Goal: Task Accomplishment & Management: Manage account settings

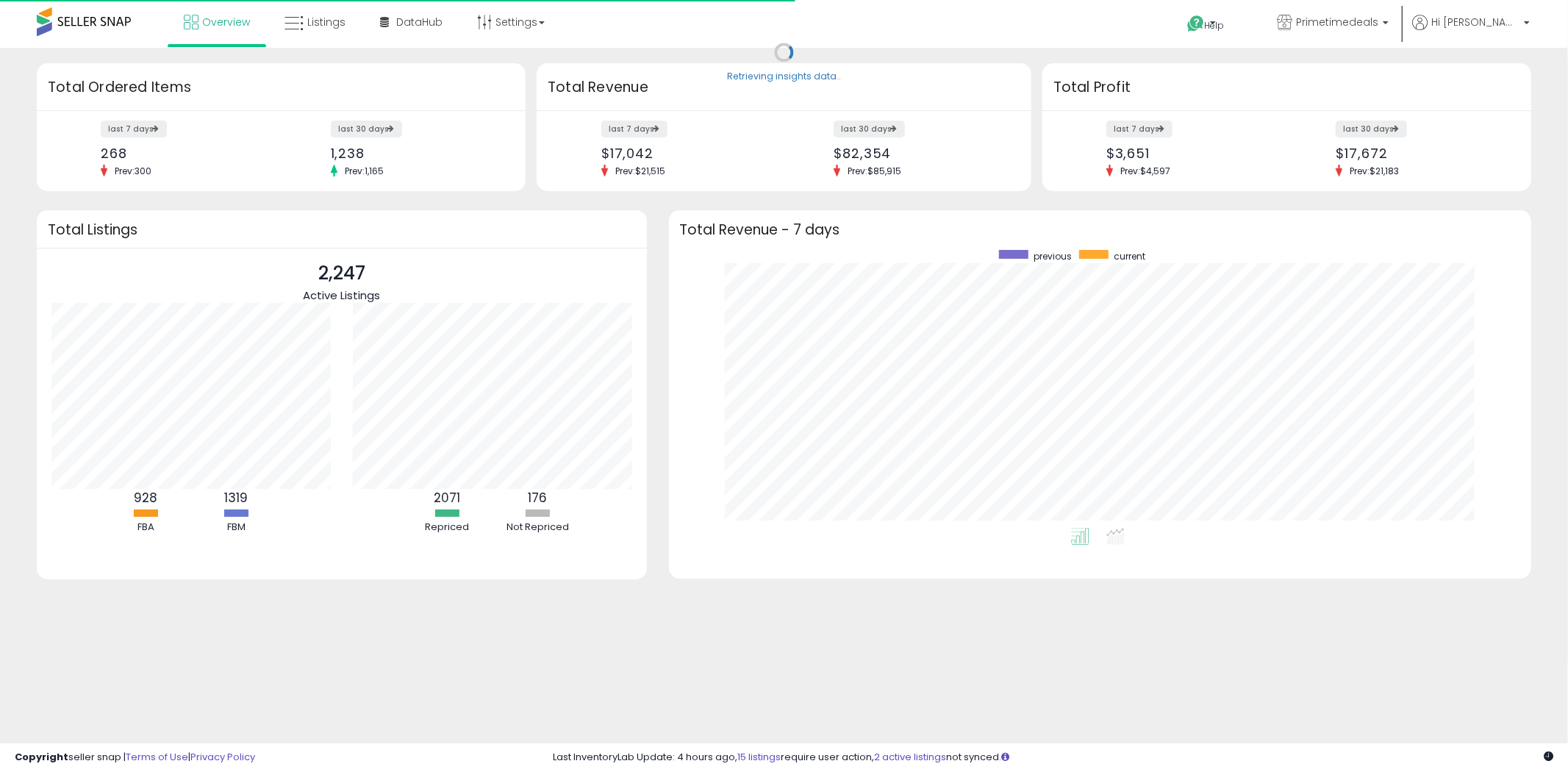
scroll to position [277, 833]
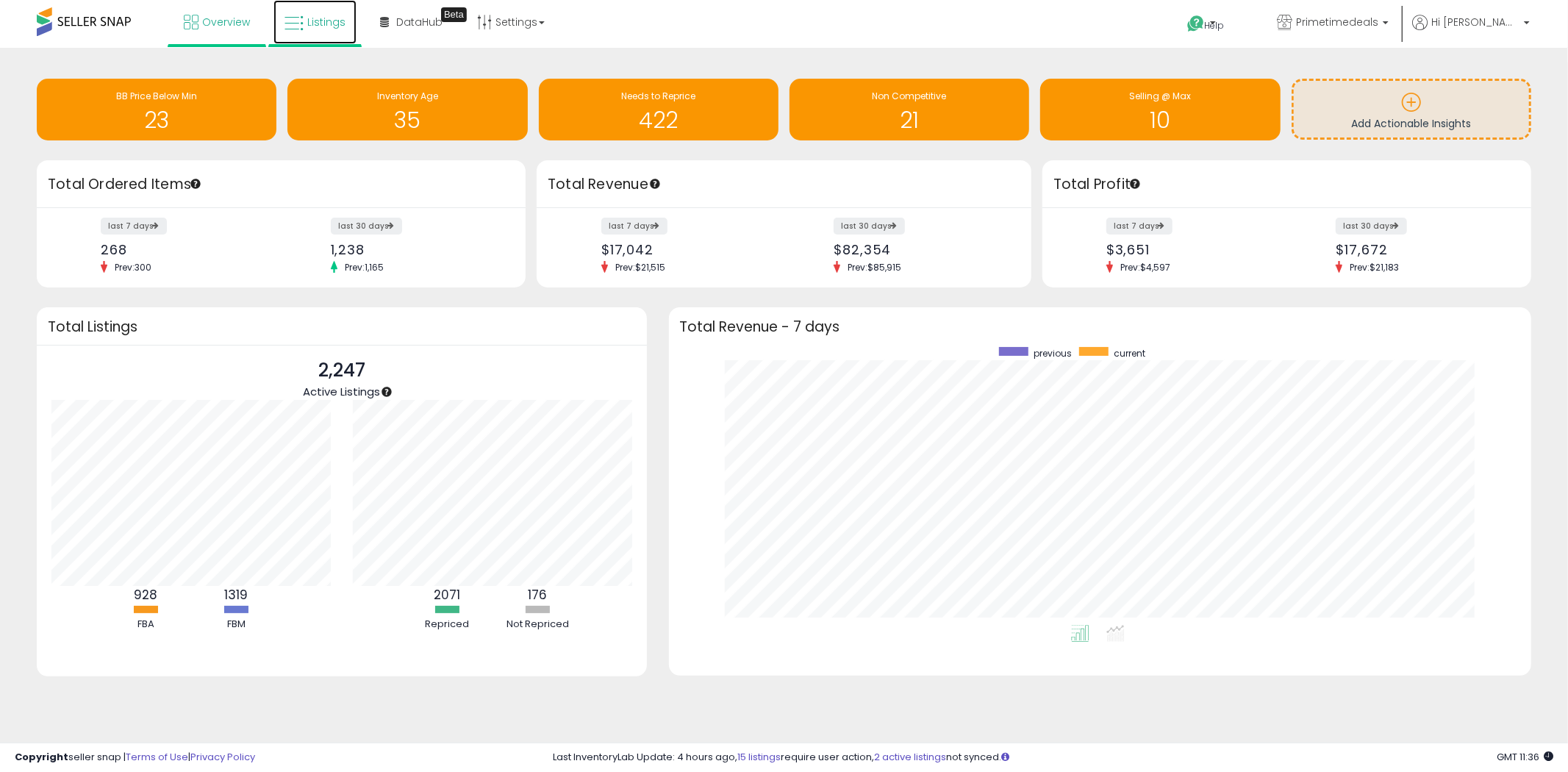
click at [322, 20] on span "Listings" at bounding box center [326, 21] width 38 height 15
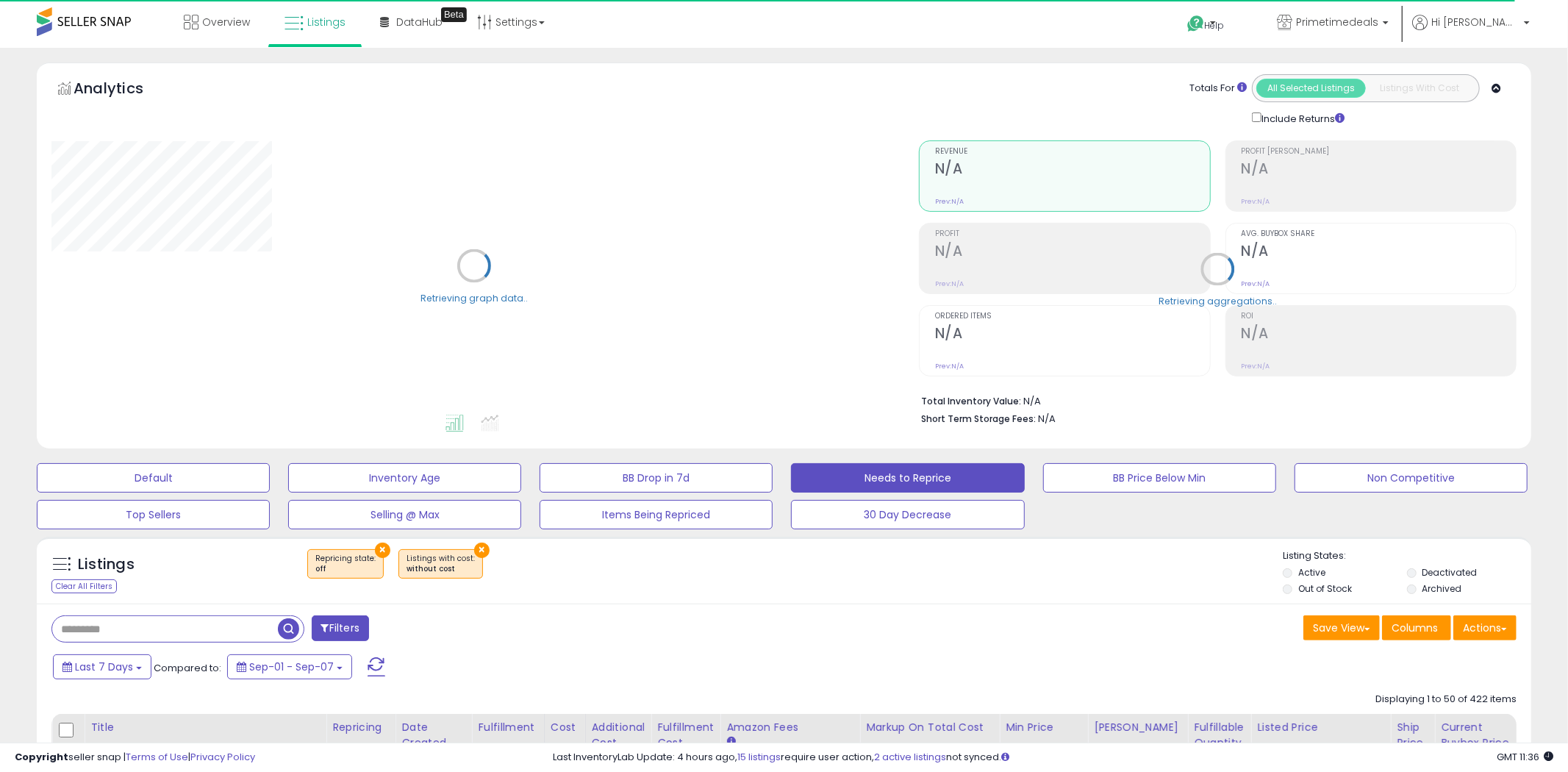
select select "**"
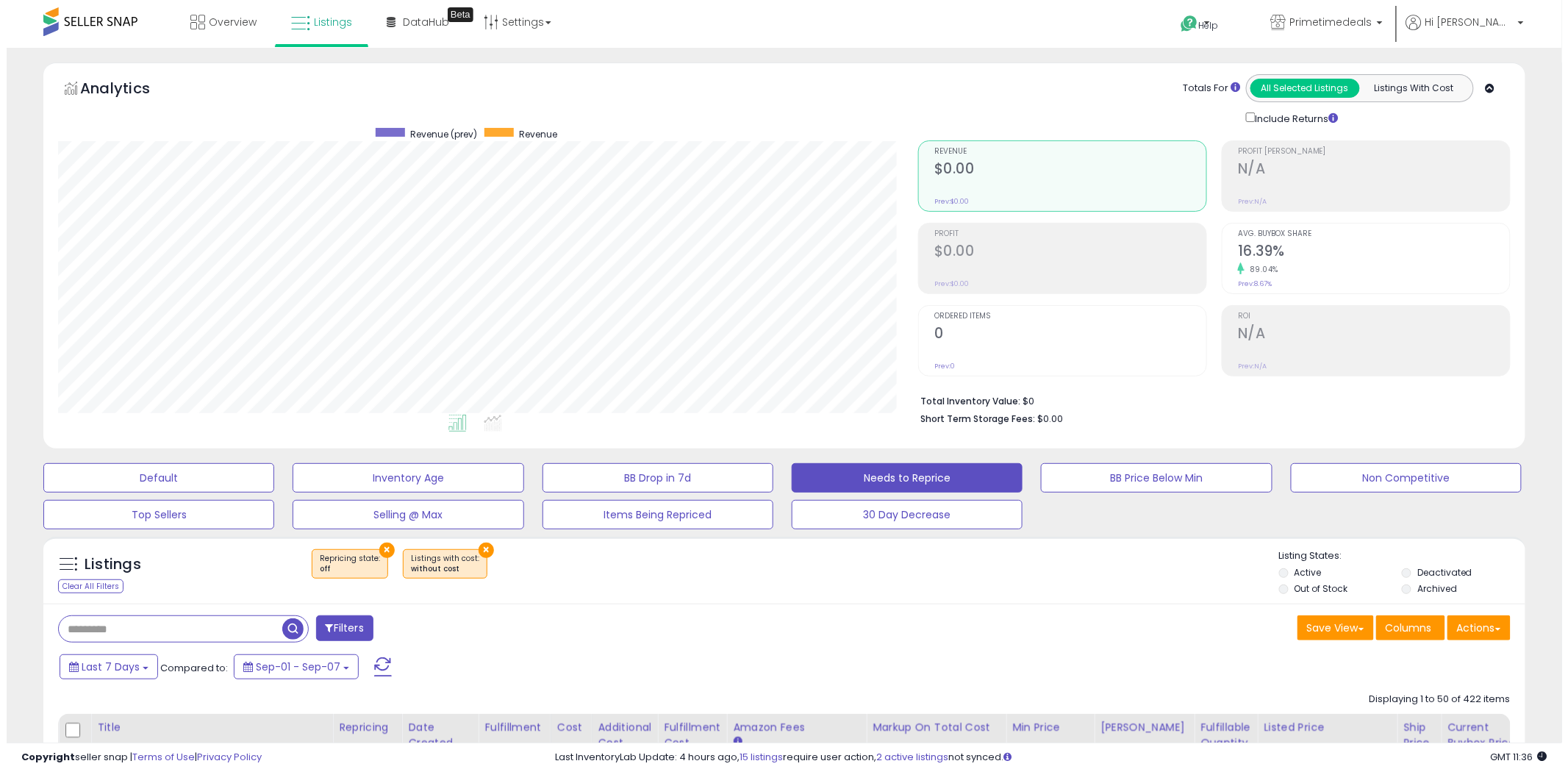
scroll to position [301, 860]
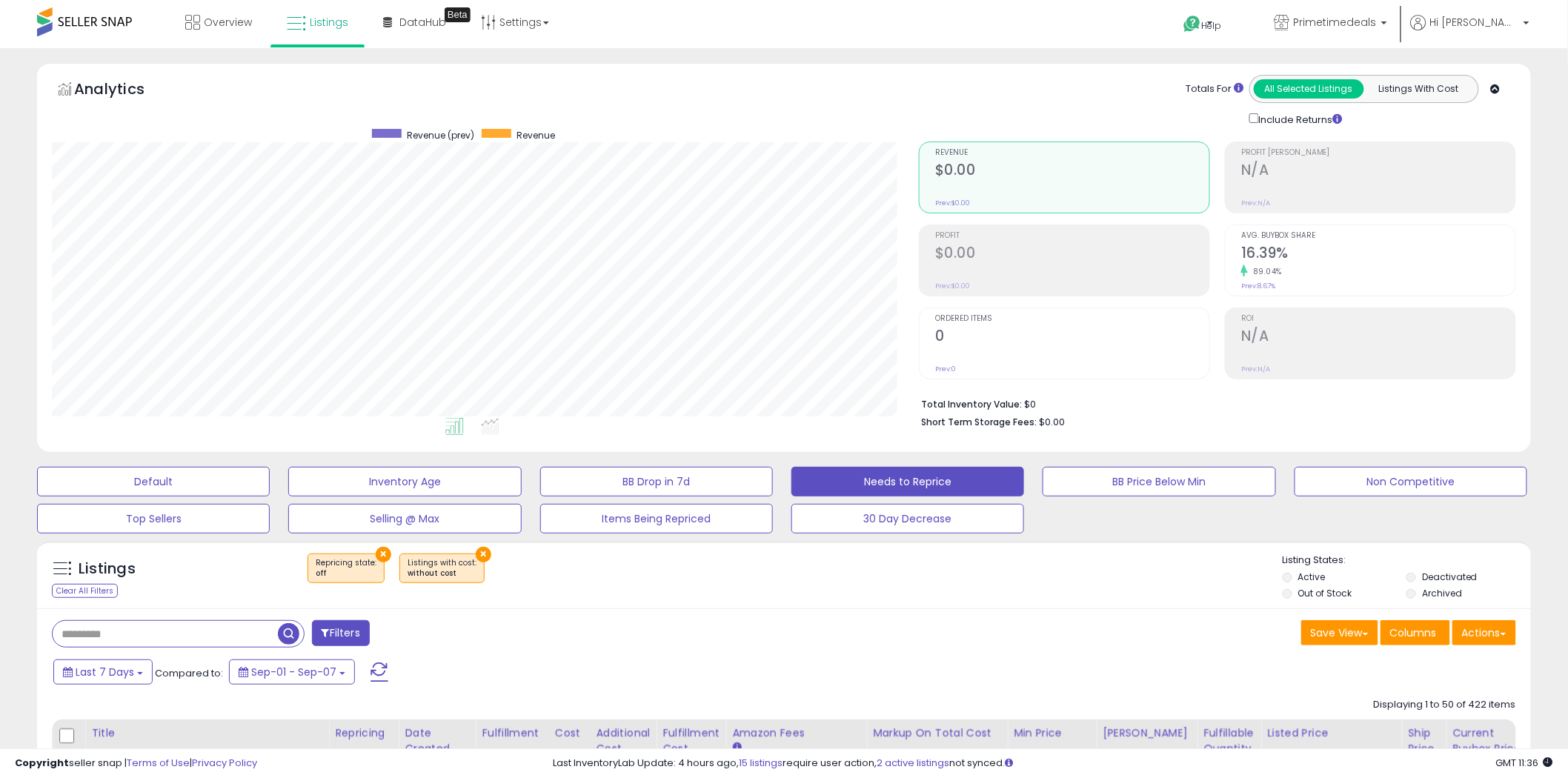
click at [339, 626] on button "Filters" at bounding box center [340, 633] width 58 height 26
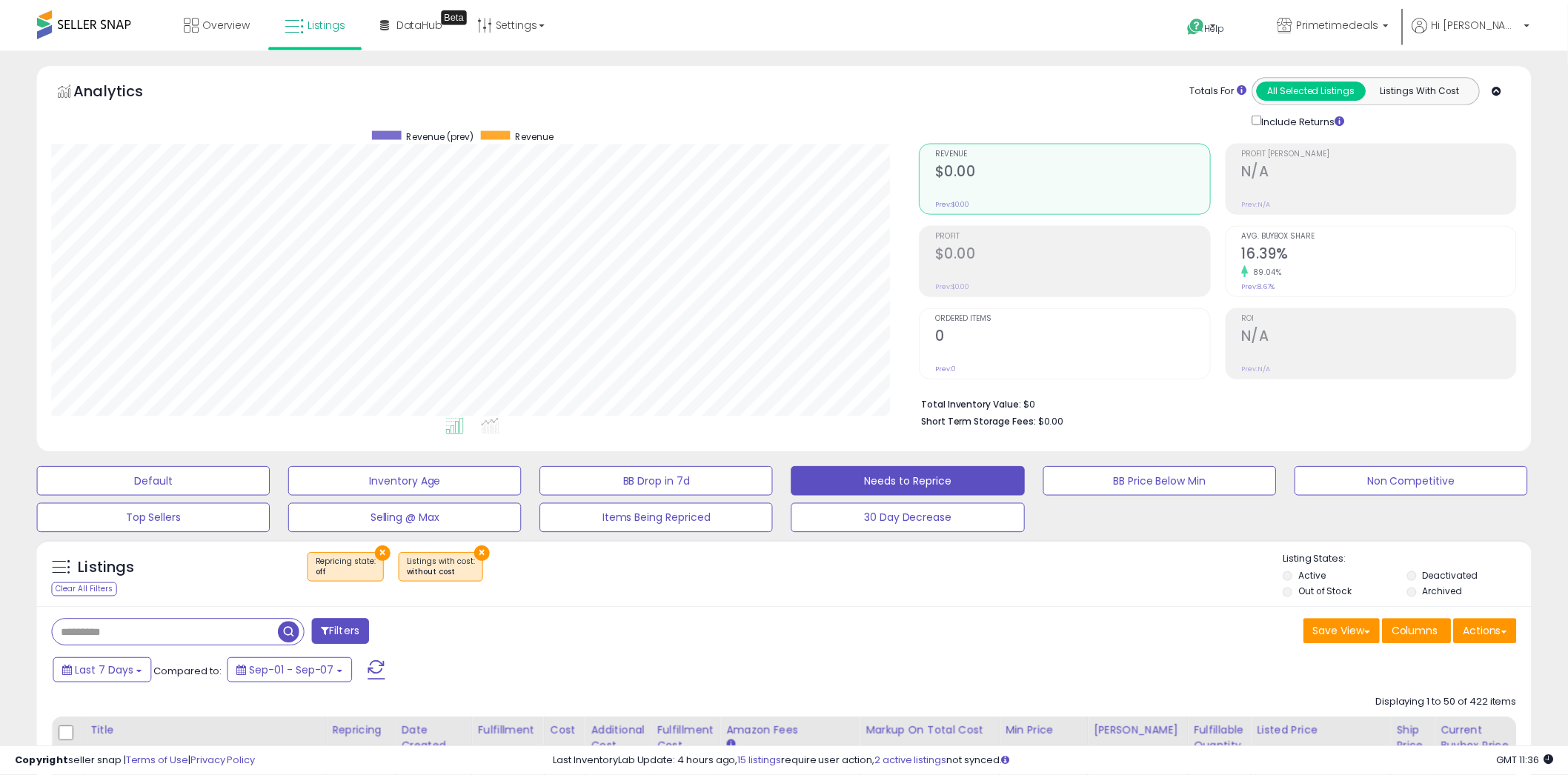
scroll to position [303, 875]
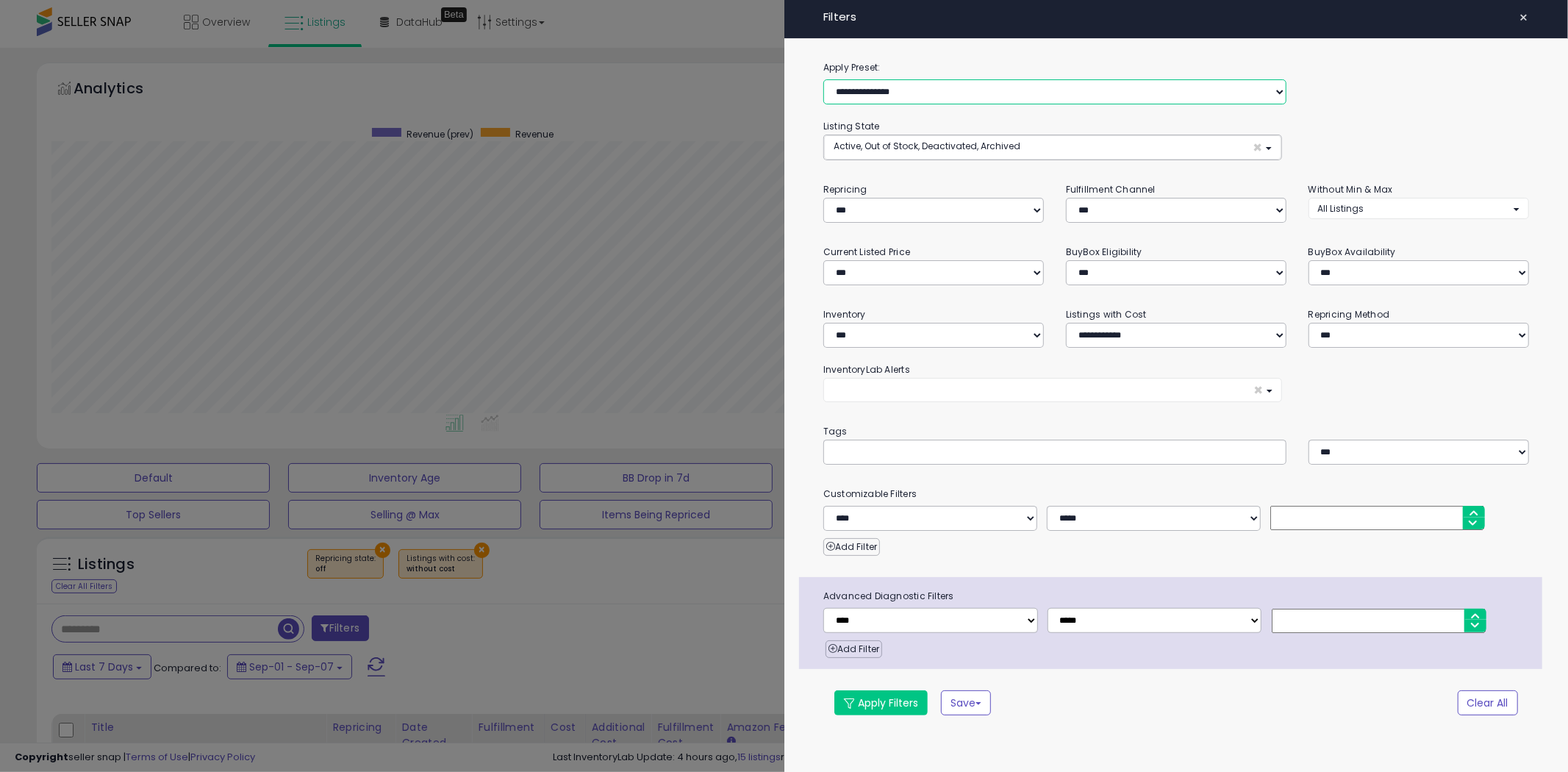
click at [988, 97] on select "**********" at bounding box center [1054, 91] width 463 height 25
select select "**********"
click at [823, 79] on select "**********" at bounding box center [1054, 91] width 463 height 25
select select "***"
select select "*"
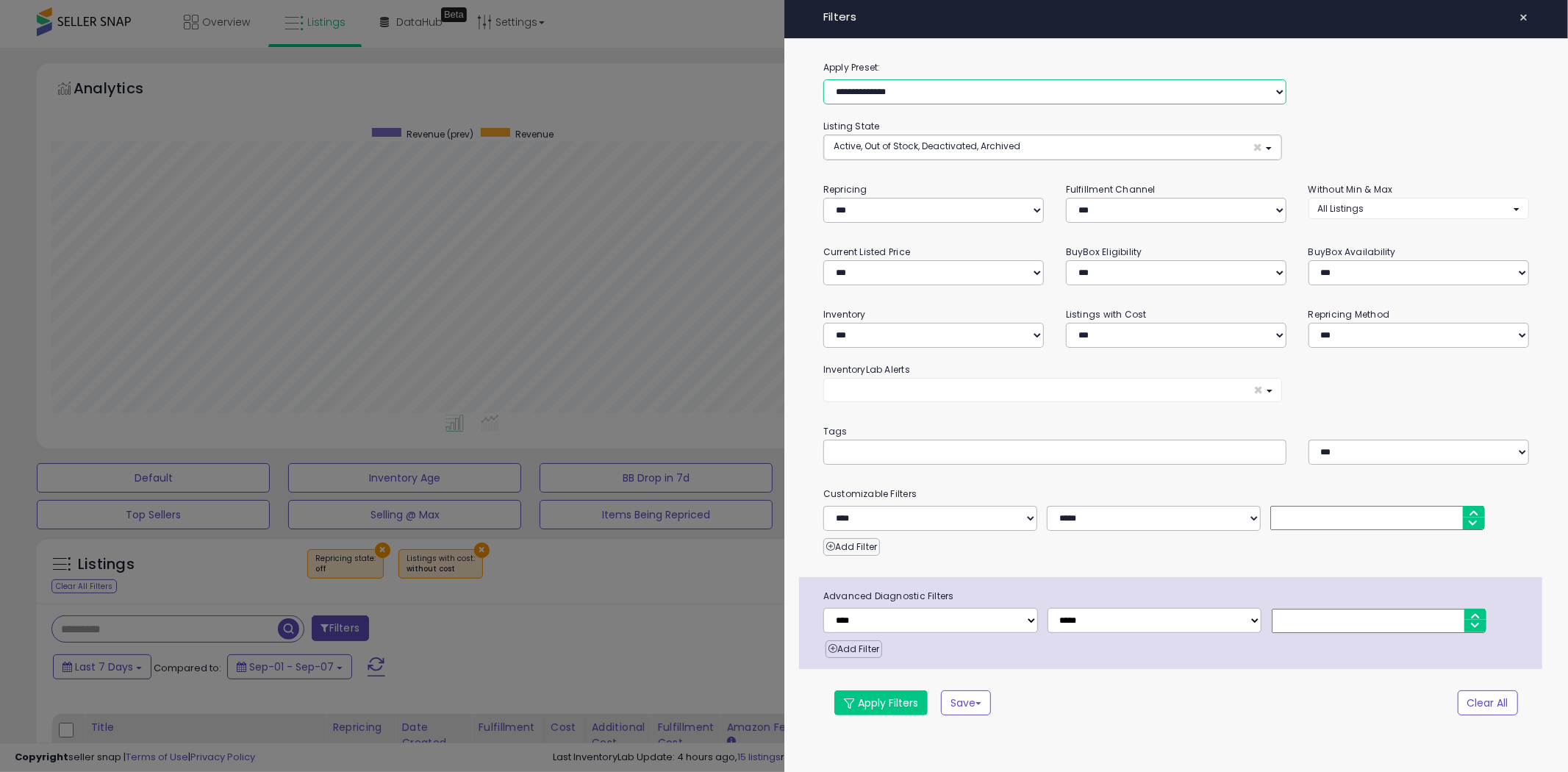
select select "*"
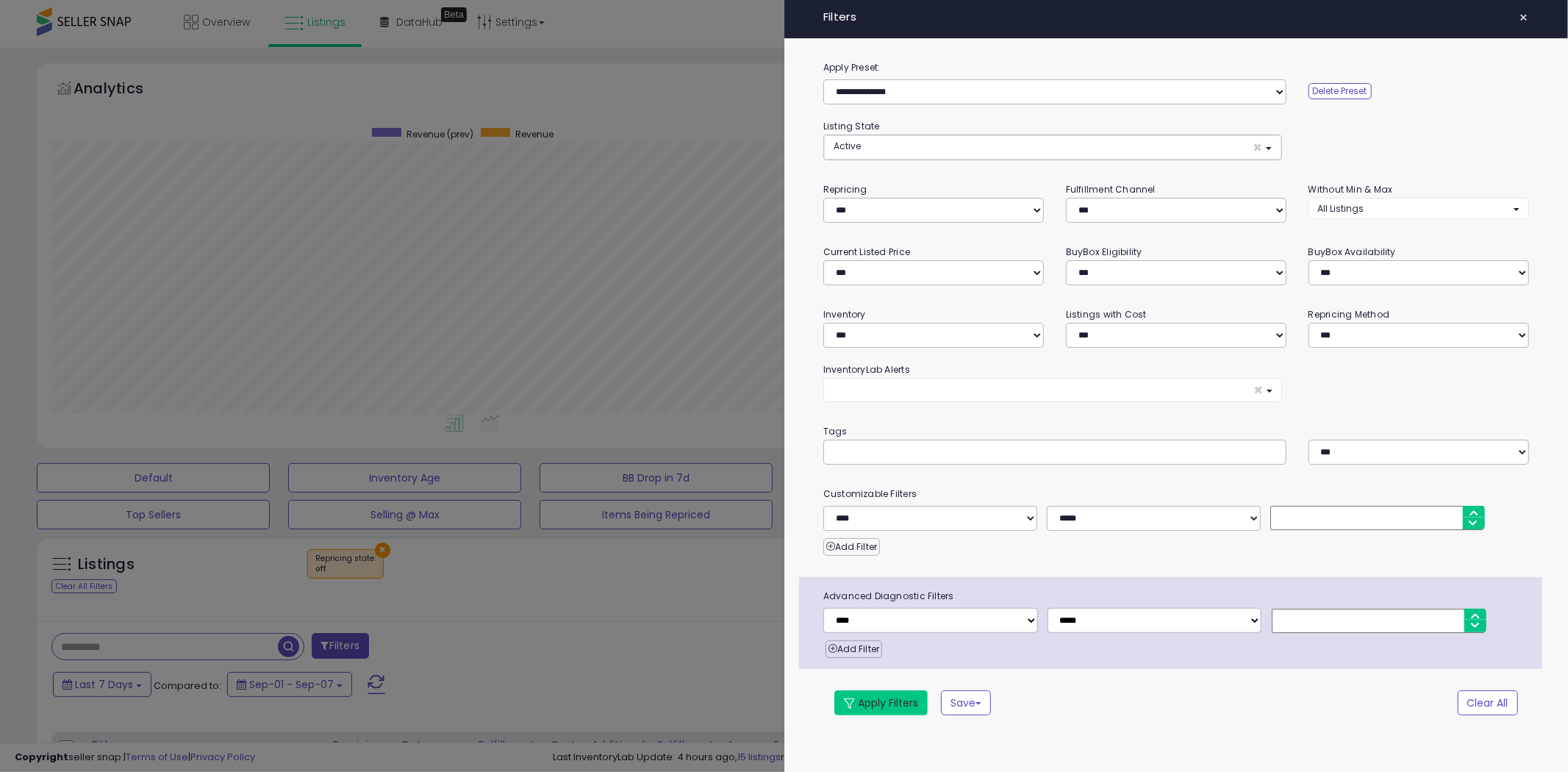
click at [891, 699] on button "Apply Filters" at bounding box center [880, 702] width 93 height 25
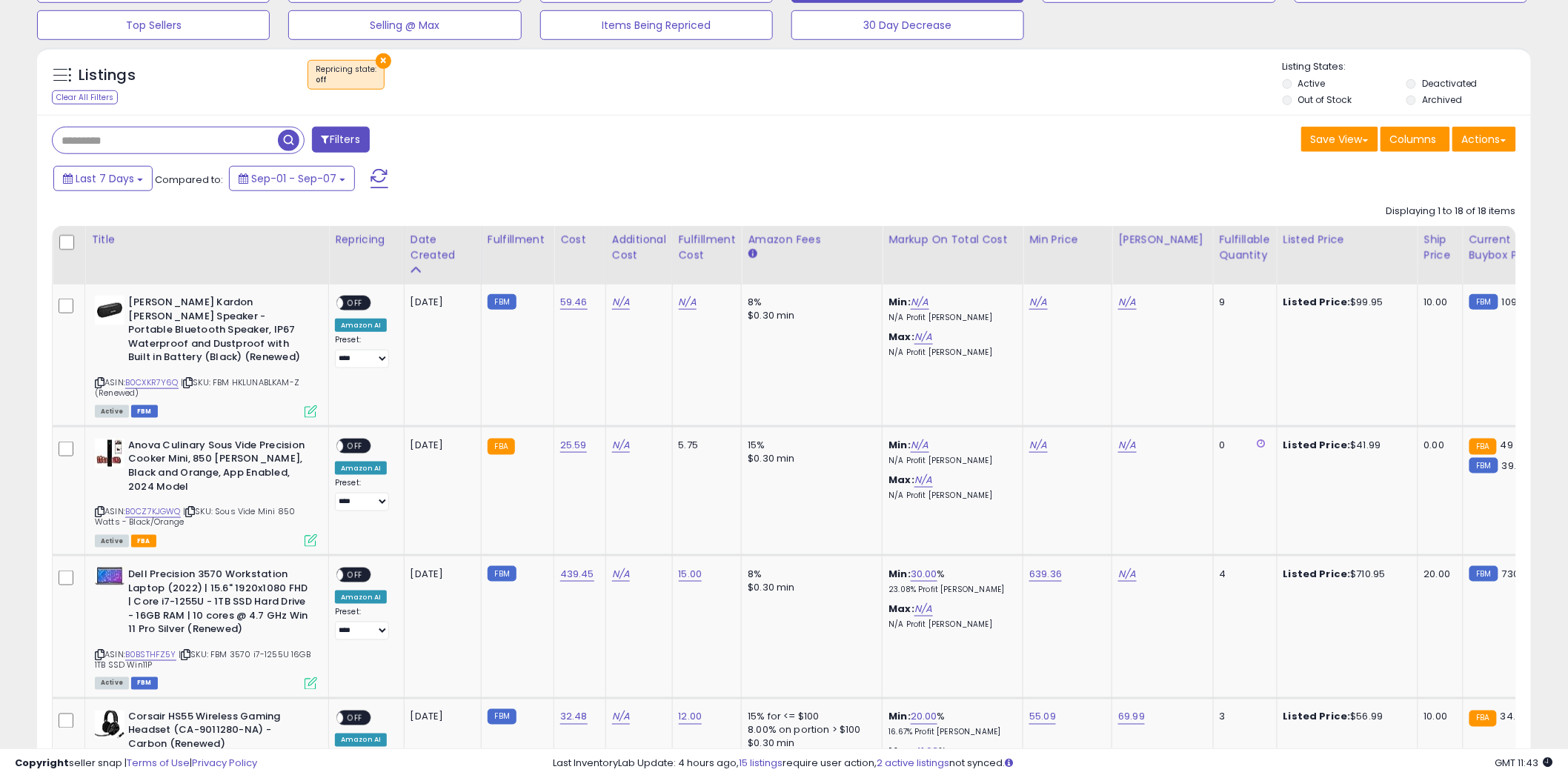
click at [380, 55] on button "×" at bounding box center [383, 61] width 15 height 15
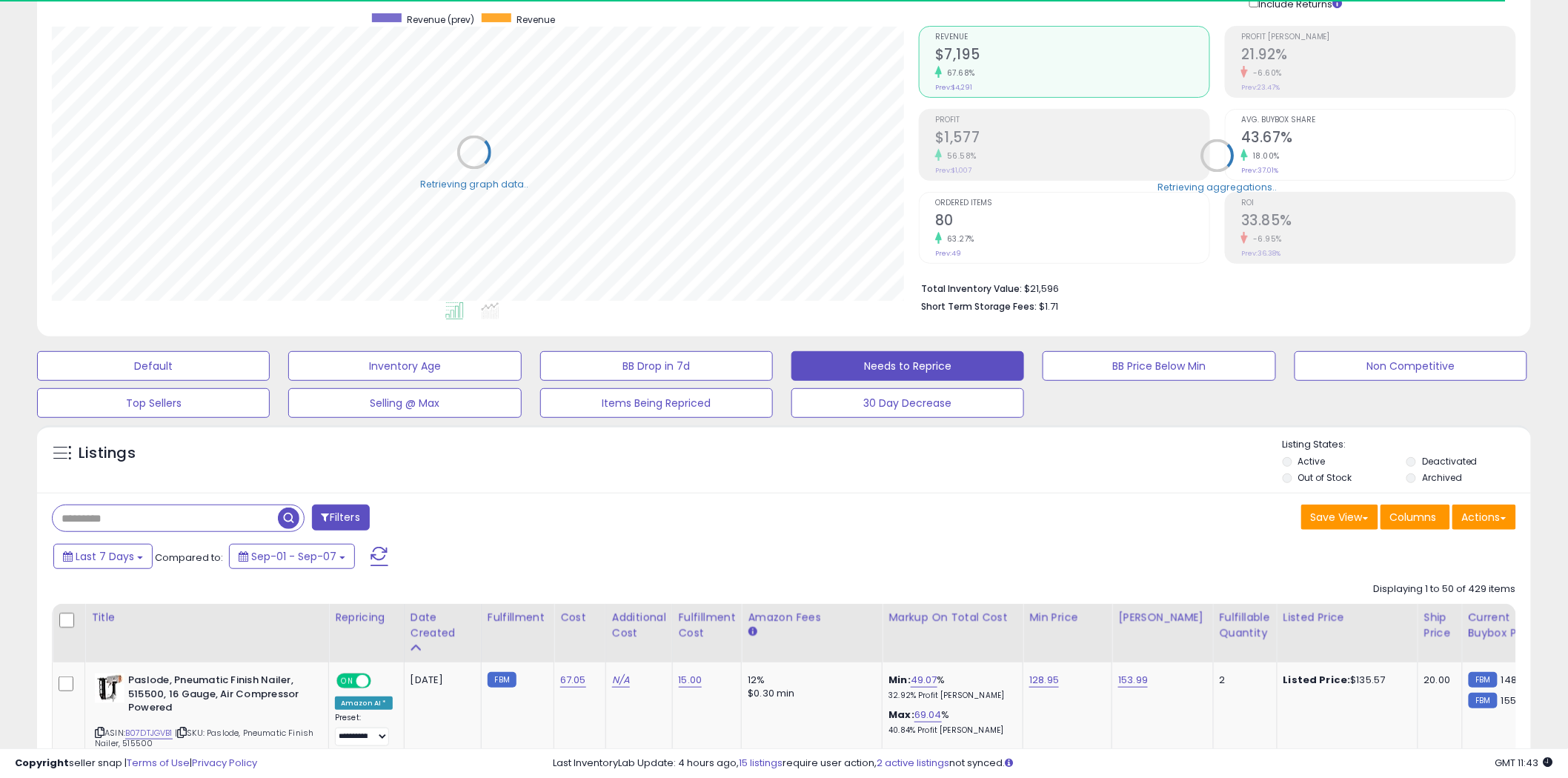
scroll to position [740580, 740000]
click at [89, 520] on input "text" at bounding box center [236, 518] width 369 height 26
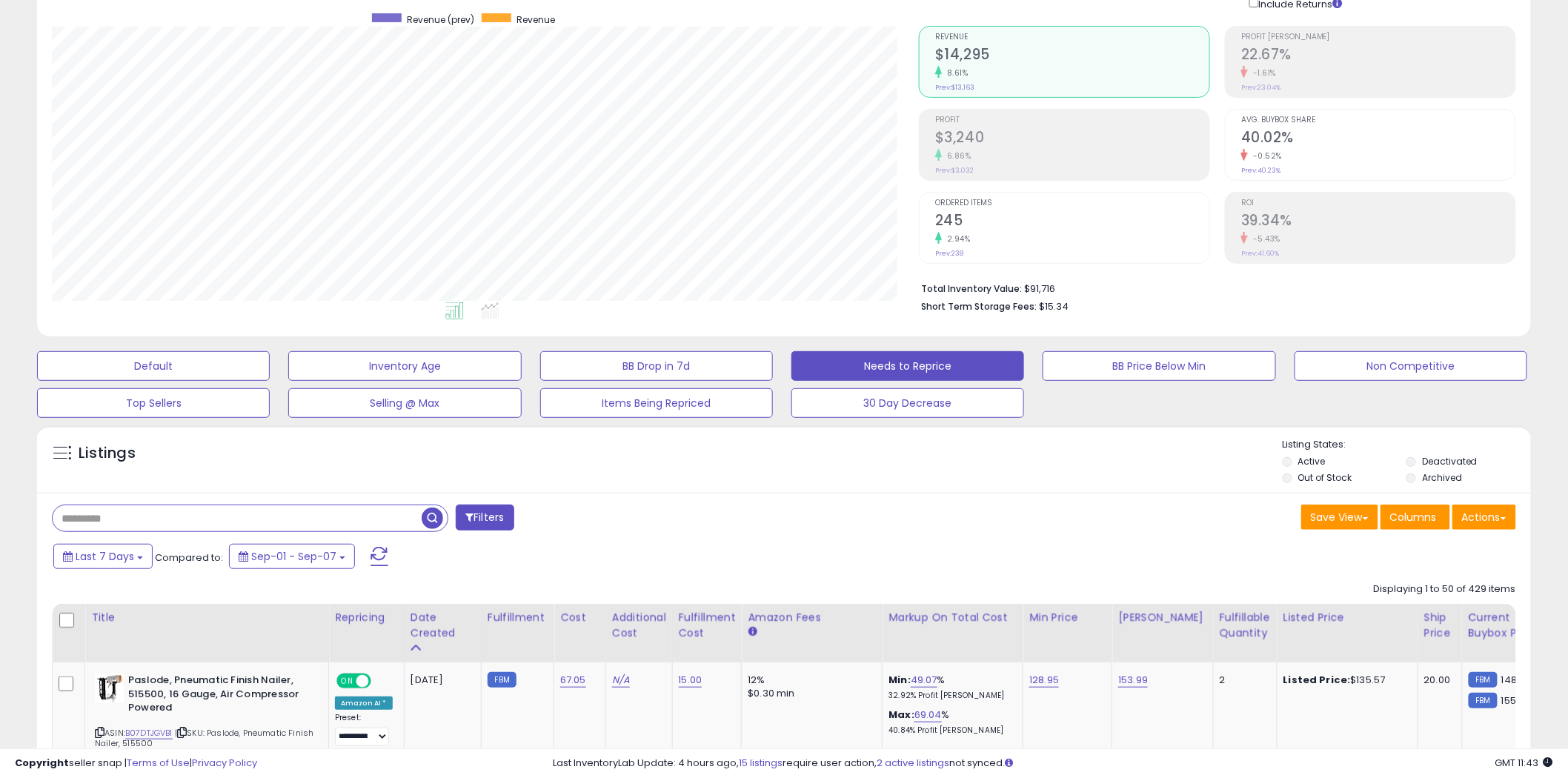
paste input "**********"
type input "**********"
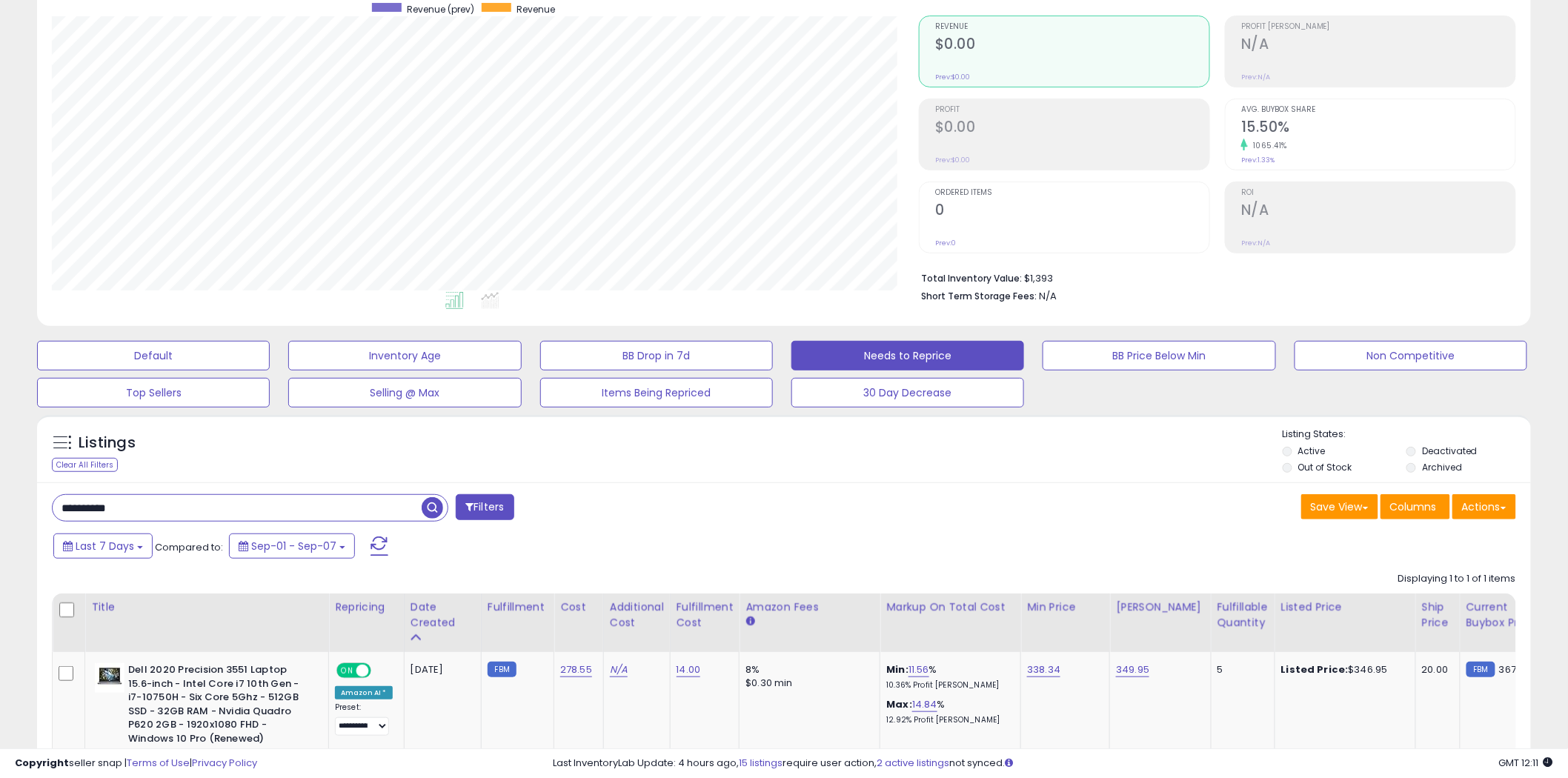
scroll to position [164, 0]
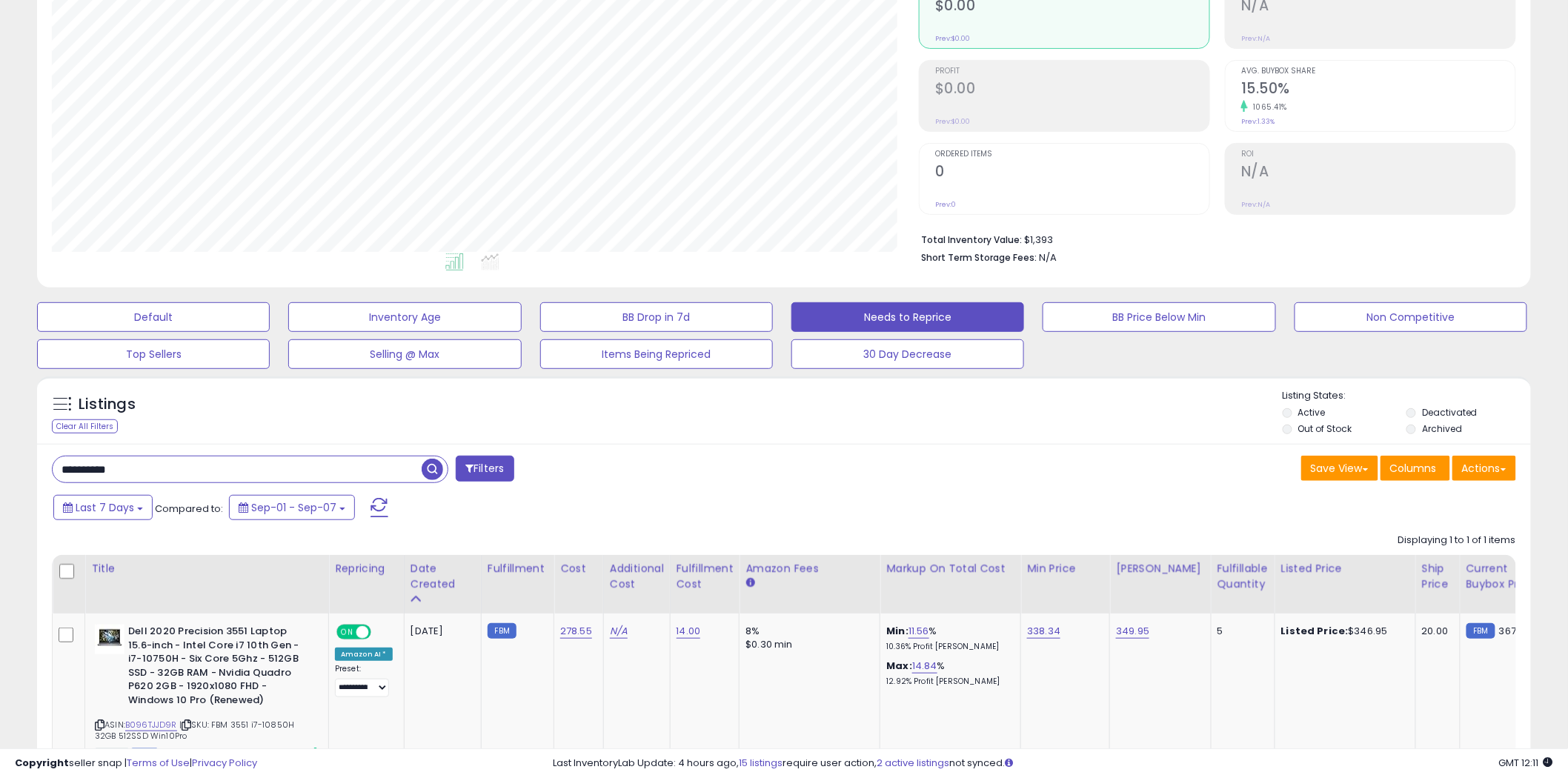
drag, startPoint x: 137, startPoint y: 470, endPoint x: 0, endPoint y: 478, distance: 137.2
click at [0, 478] on div "**********" at bounding box center [784, 383] width 1568 height 1000
click at [671, 491] on div "Filters Save View Save As New View Update Current View Columns" at bounding box center [783, 635] width 1493 height 384
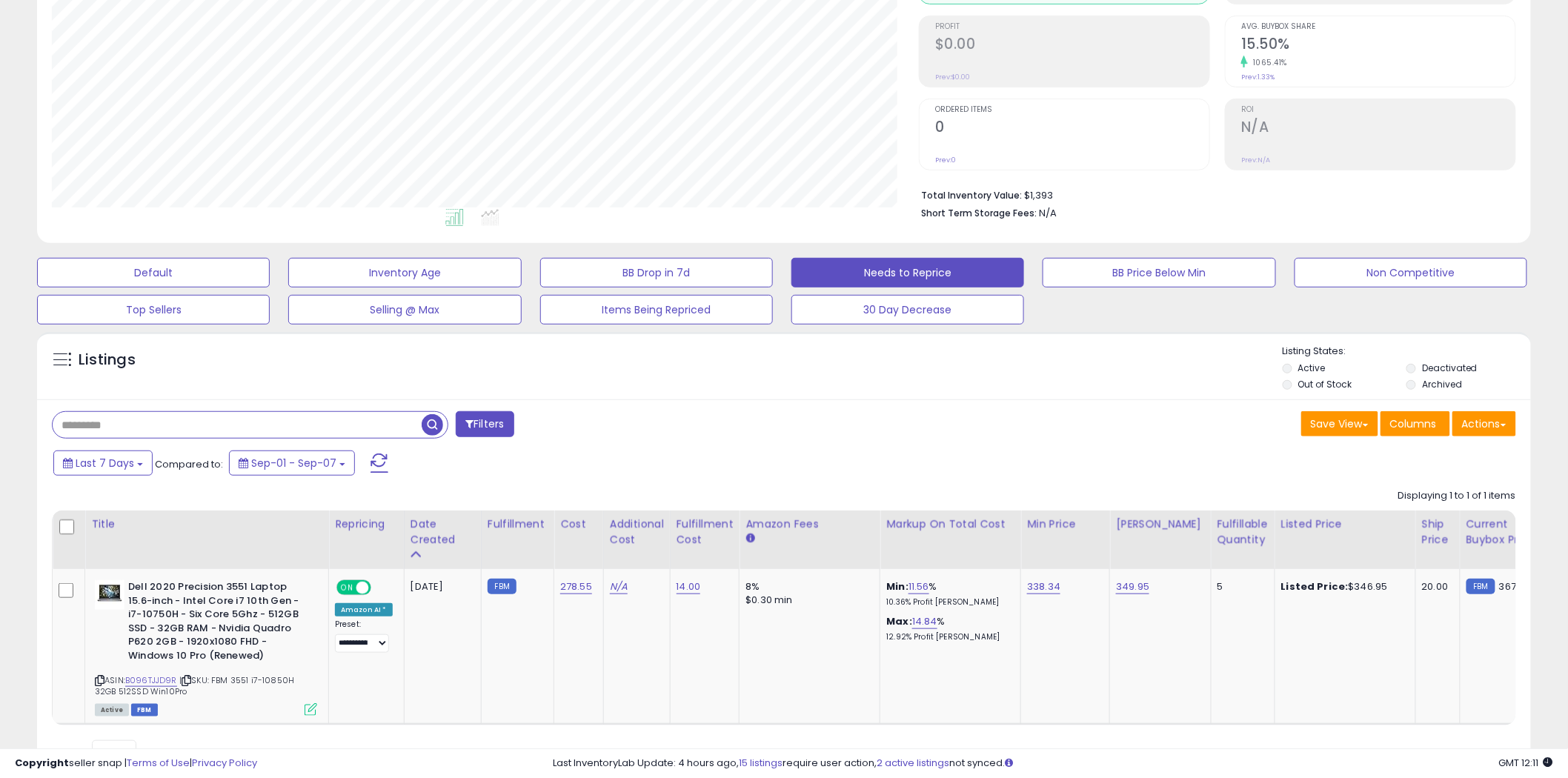
scroll to position [284, 0]
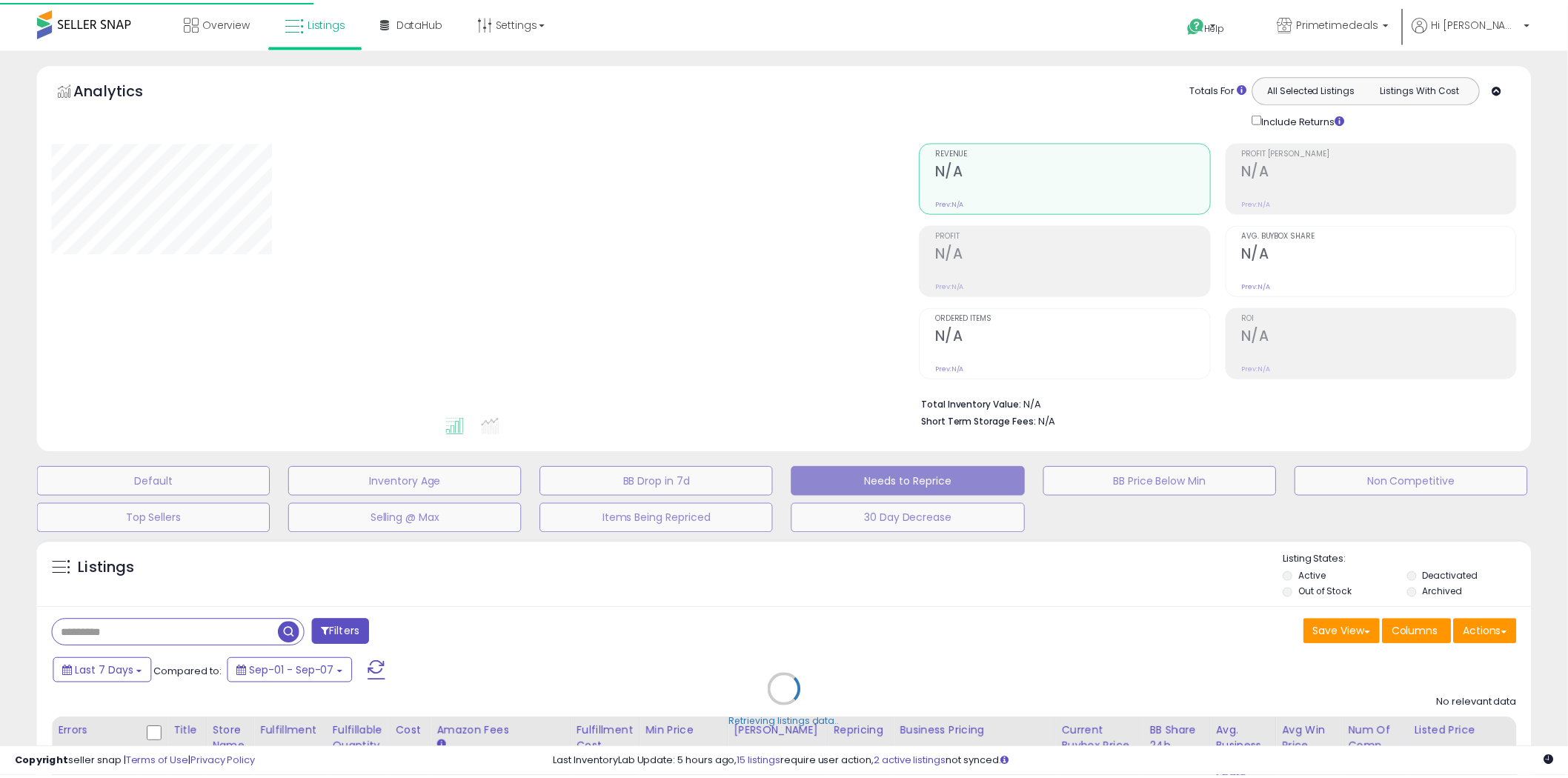
scroll to position [144, 0]
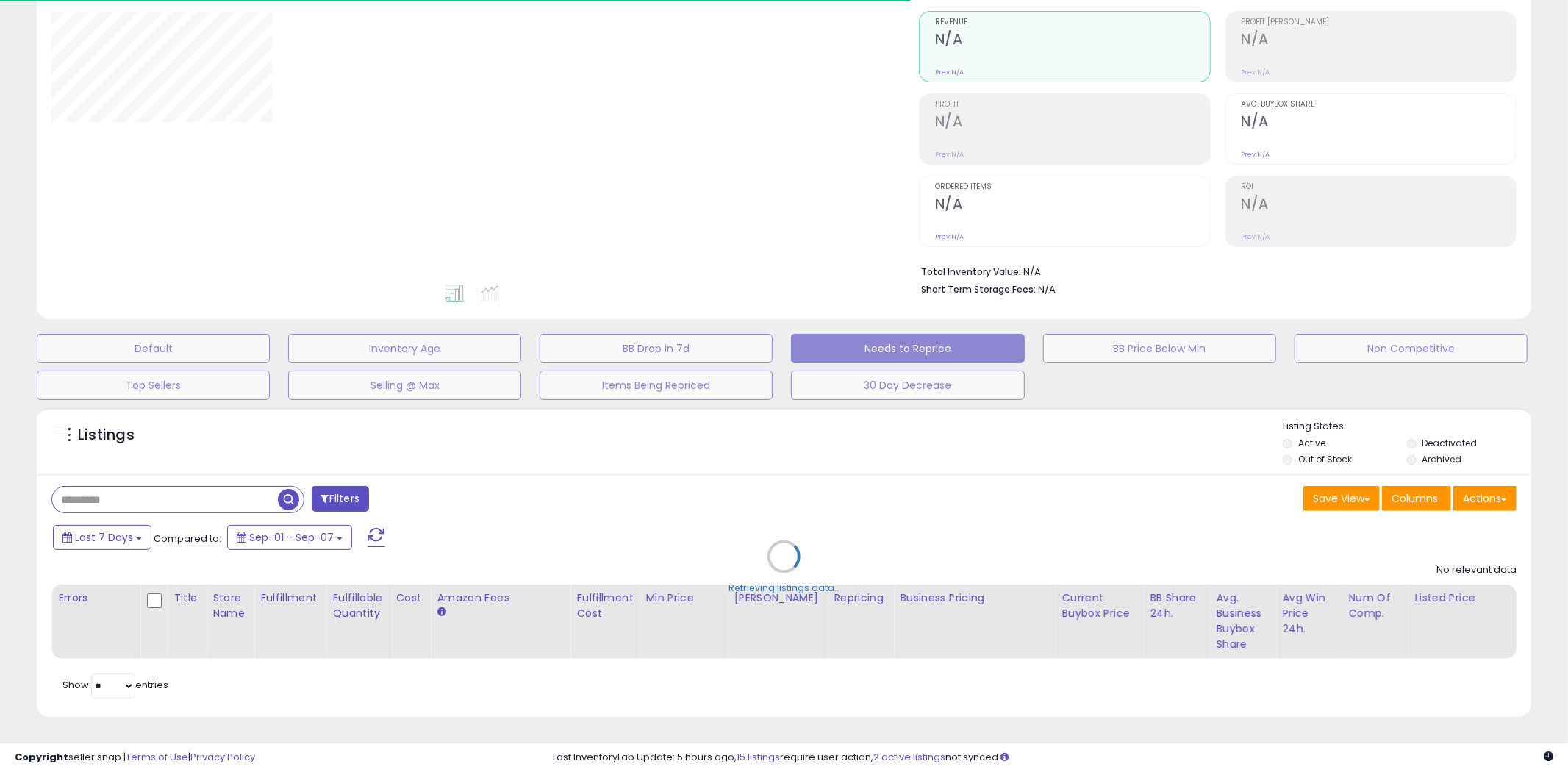
type input "**********"
select select "**"
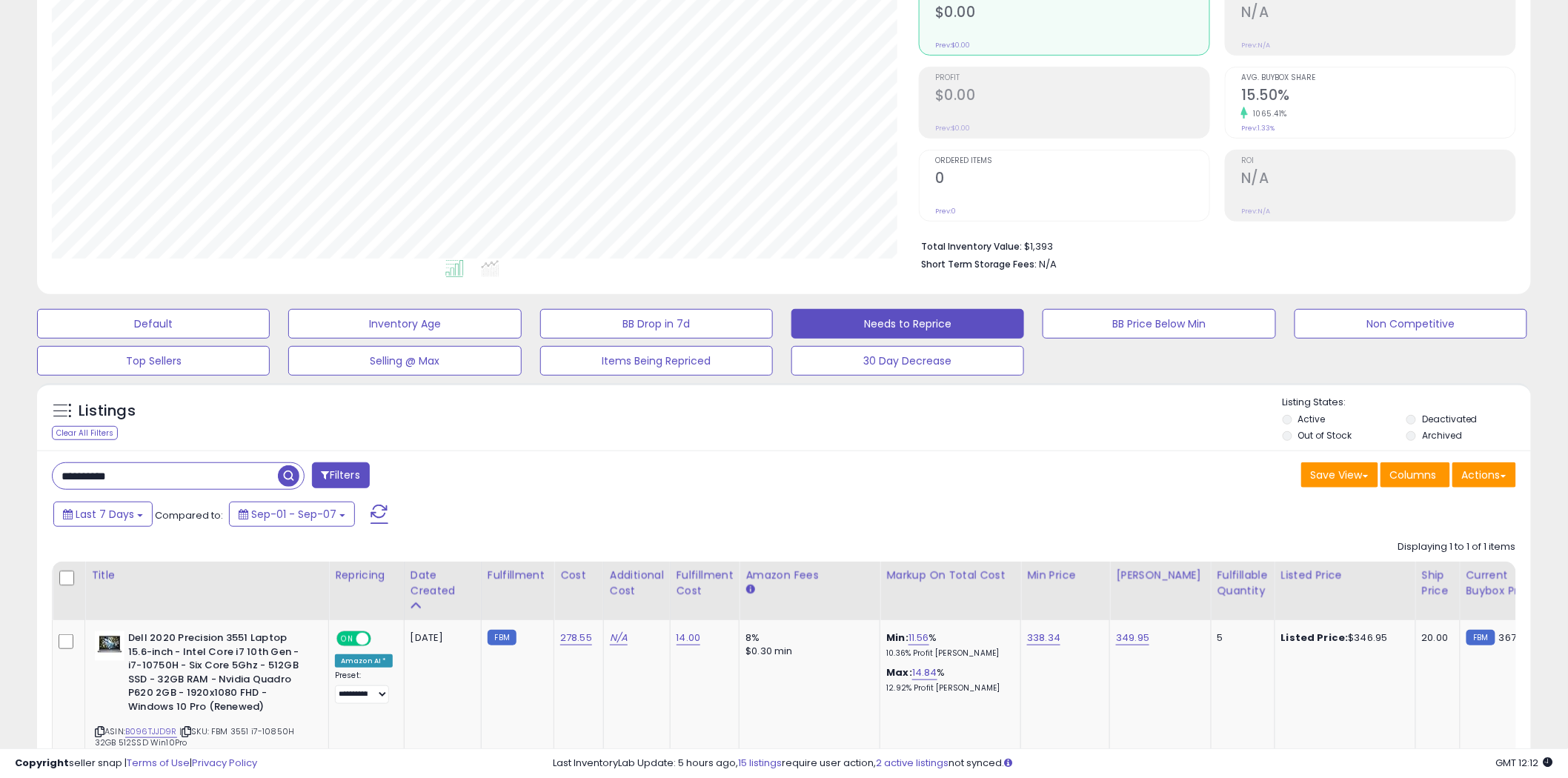
scroll to position [119, 0]
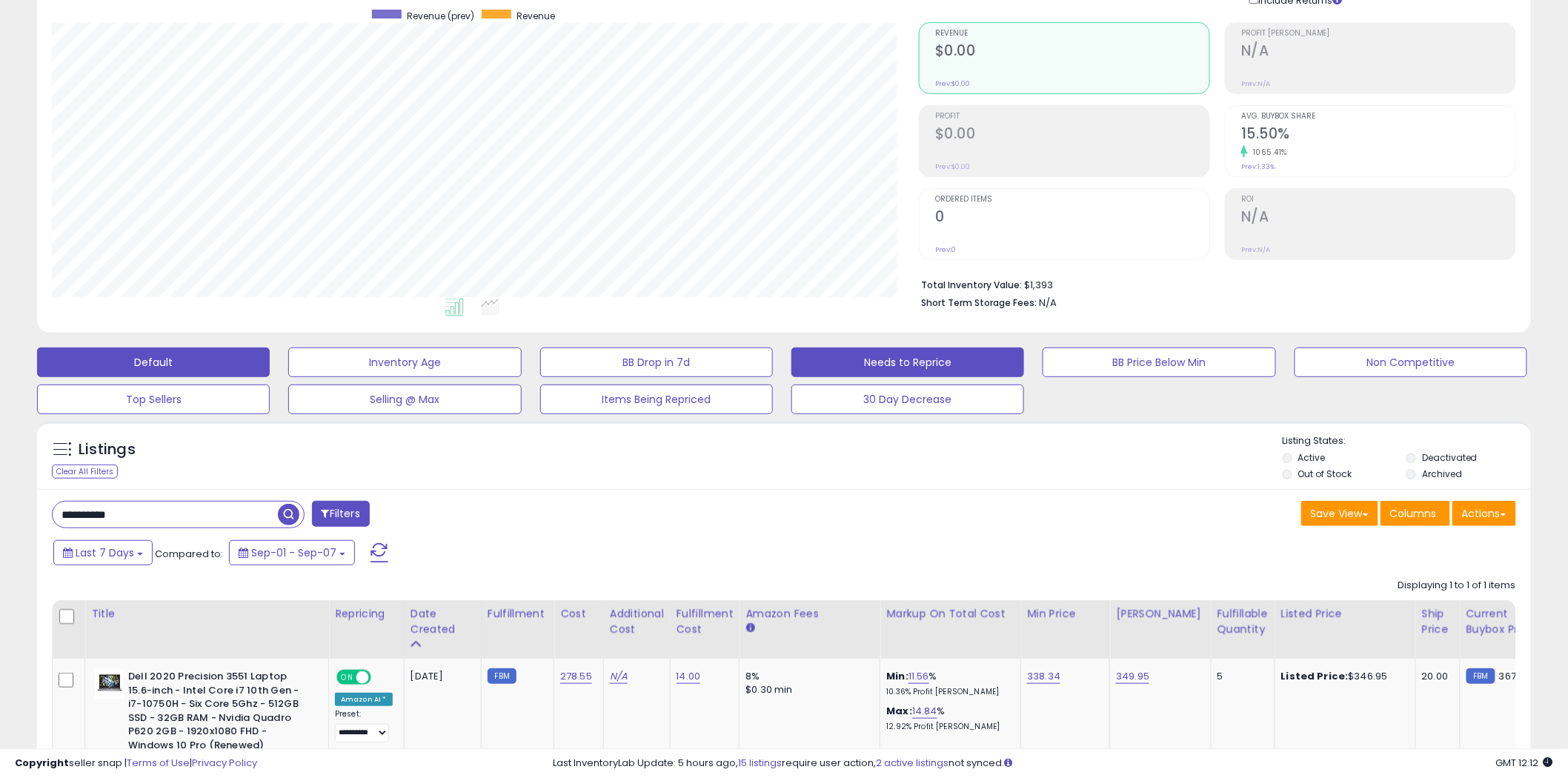
click at [217, 367] on button "Default" at bounding box center [153, 362] width 233 height 29
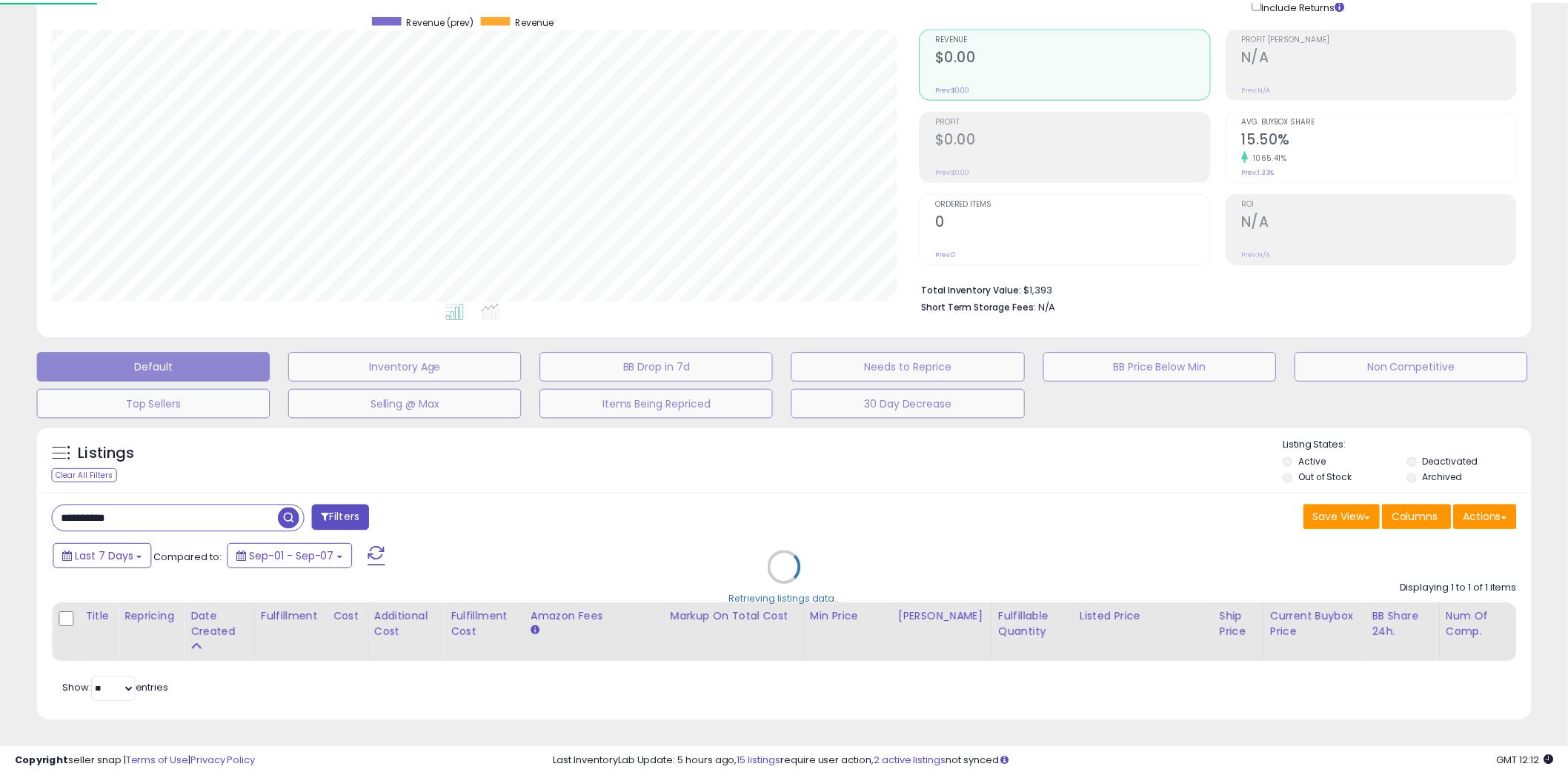
scroll to position [303, 875]
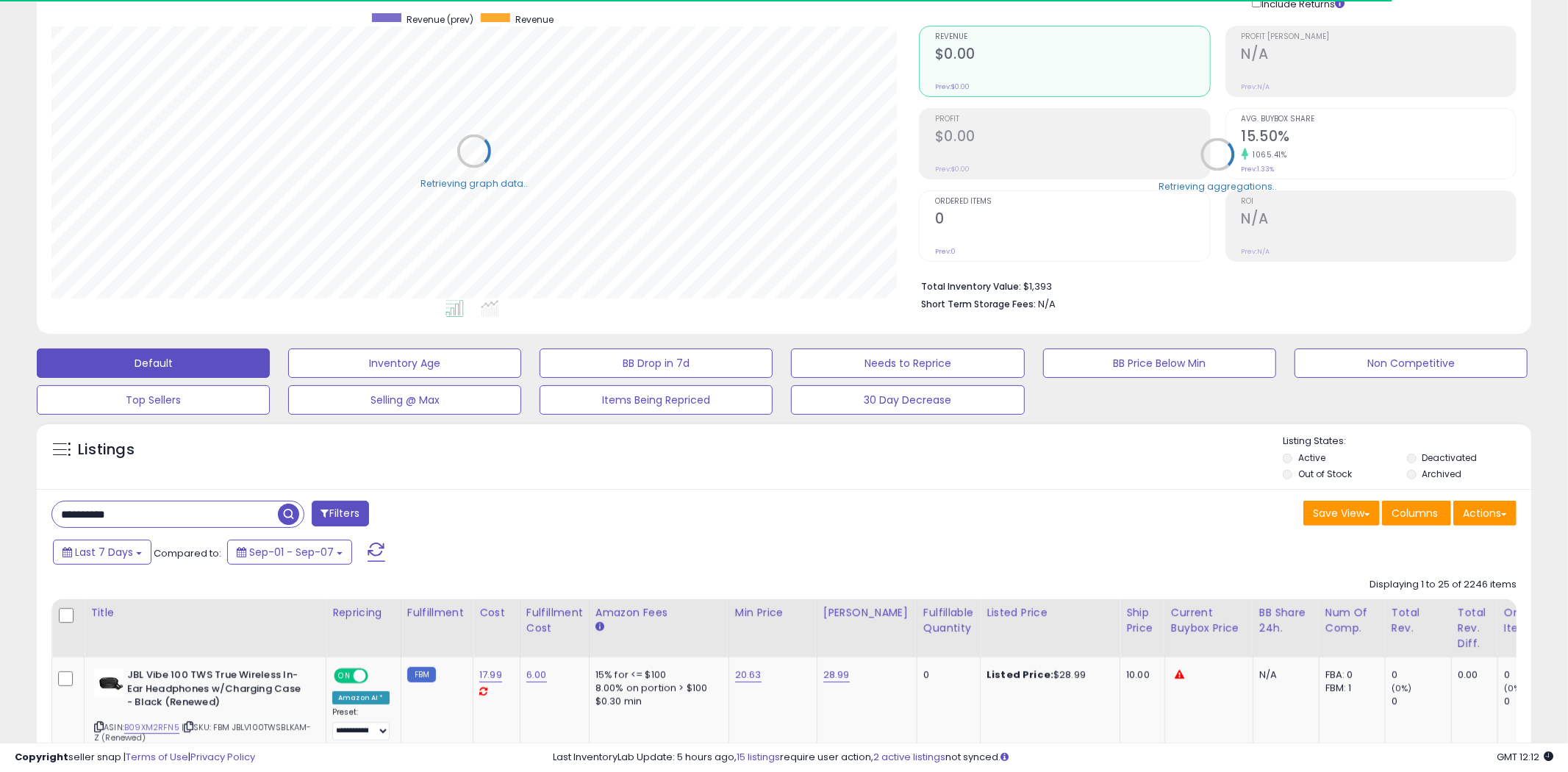
select select "**"
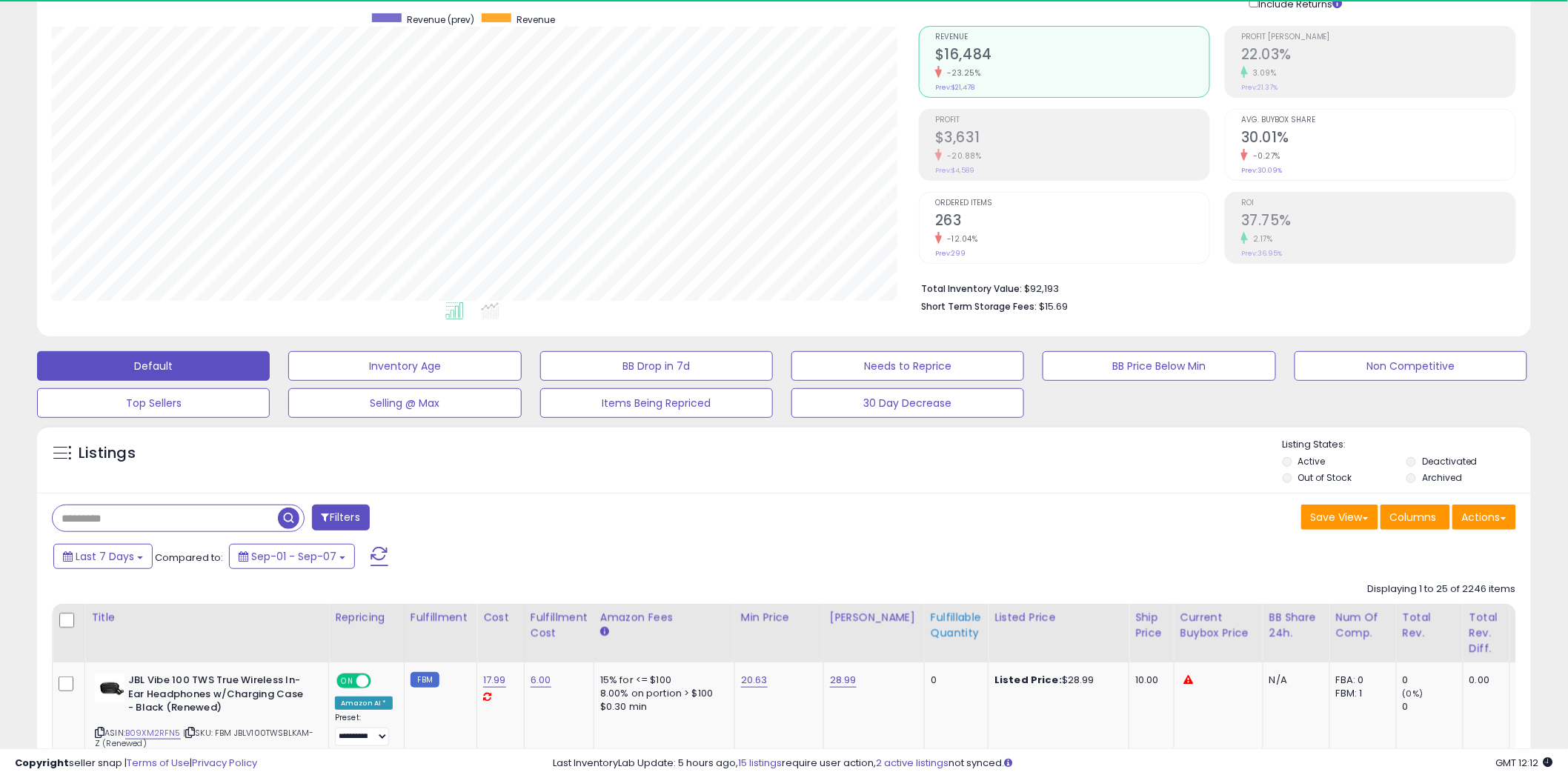
scroll to position [303, 867]
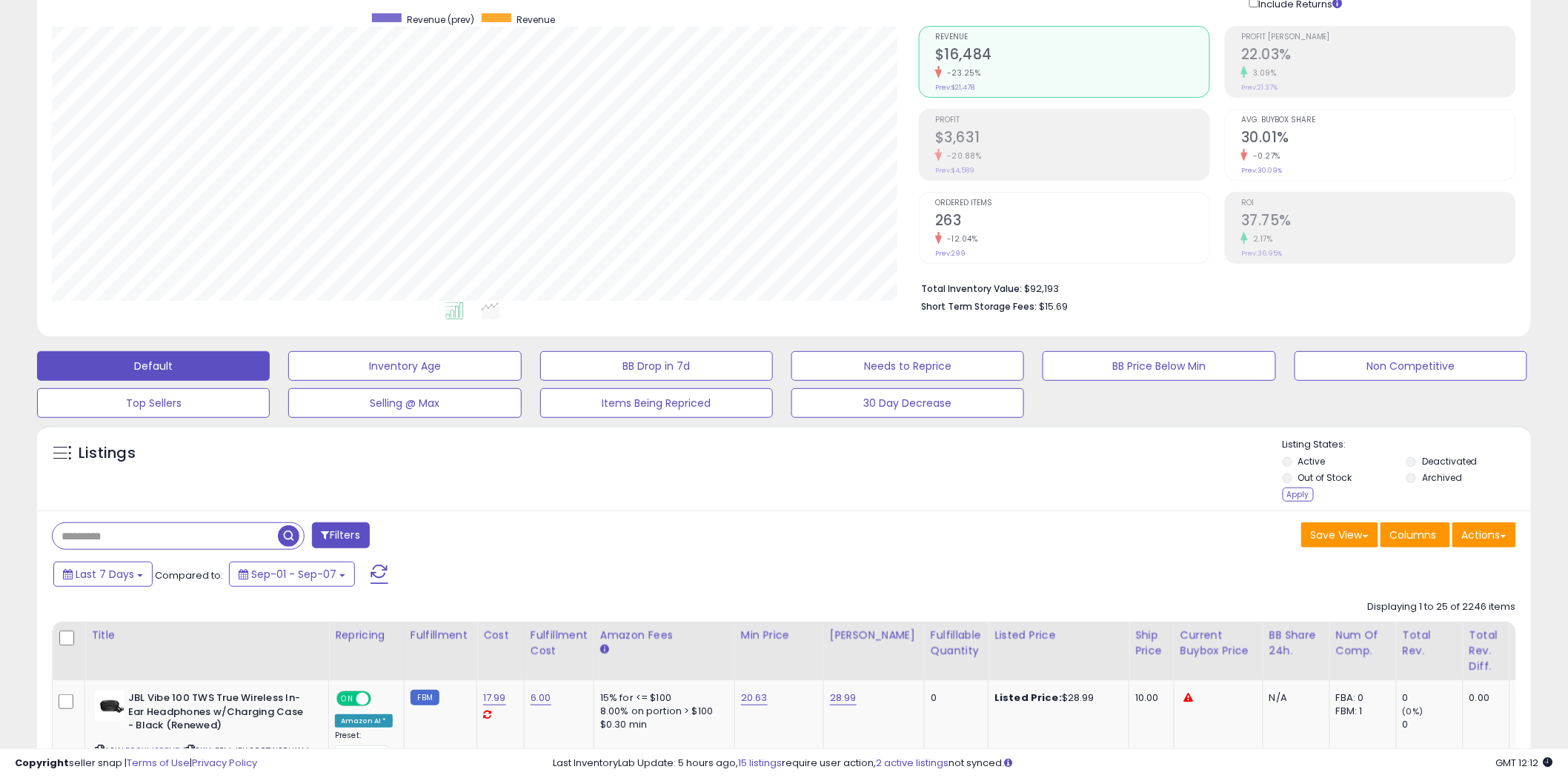
click at [943, 635] on div "Fulfillable Quantity" at bounding box center [955, 643] width 51 height 31
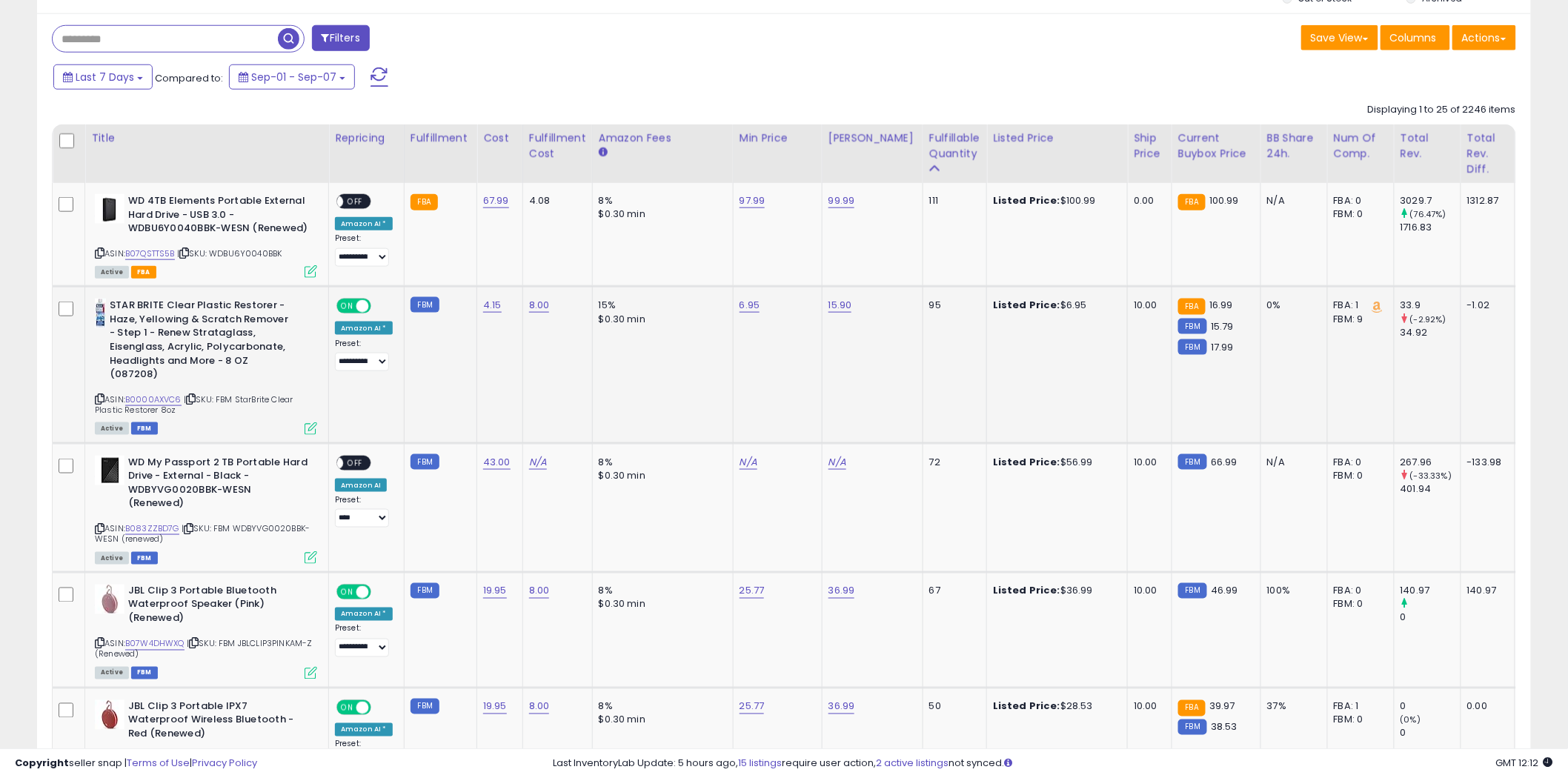
scroll to position [610, 0]
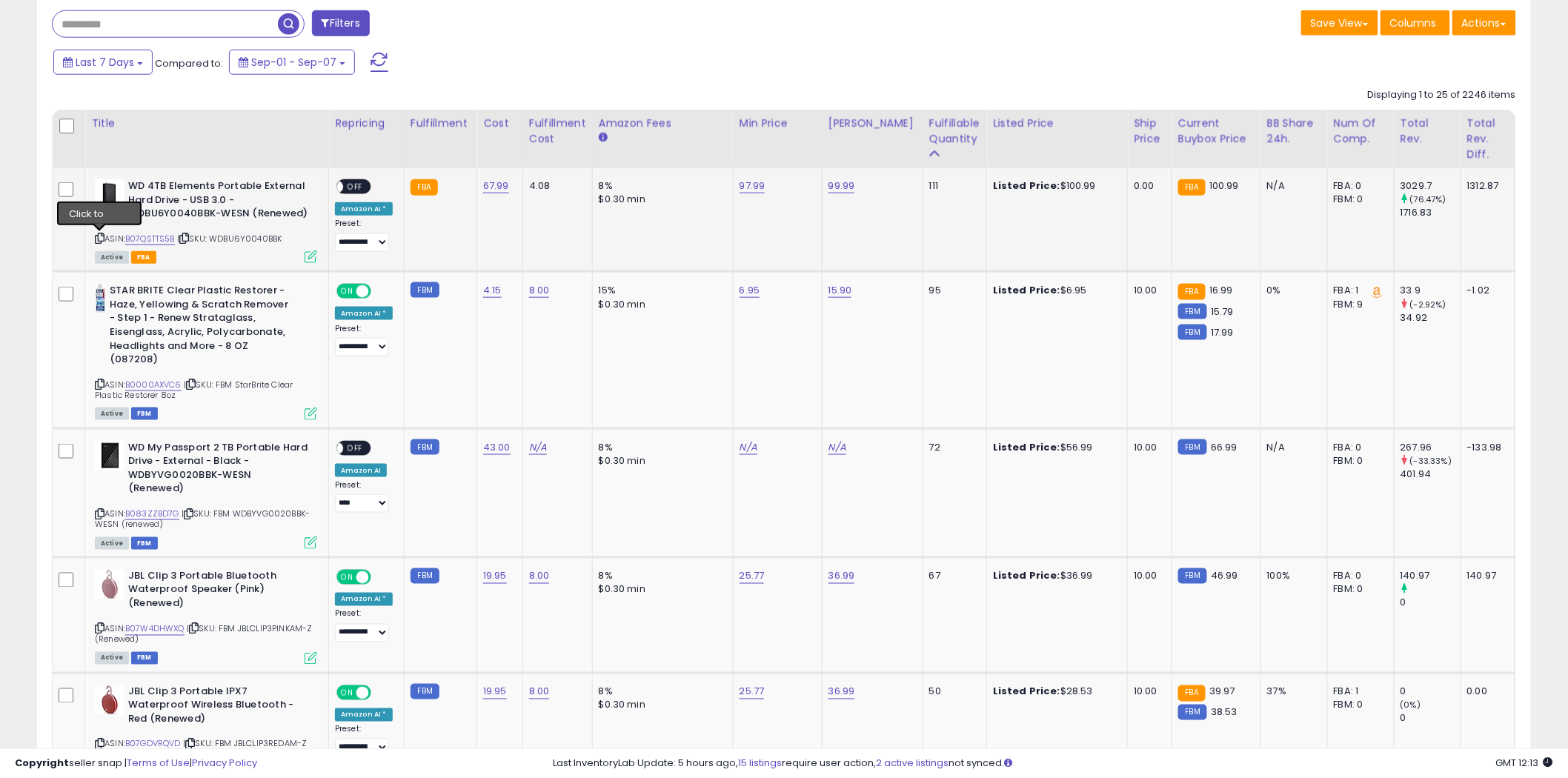
click at [98, 237] on icon at bounding box center [99, 237] width 9 height 8
click at [98, 235] on icon at bounding box center [99, 237] width 9 height 8
click at [99, 510] on icon at bounding box center [99, 513] width 9 height 8
click at [101, 510] on icon at bounding box center [99, 513] width 9 height 8
click at [99, 625] on icon at bounding box center [99, 628] width 9 height 8
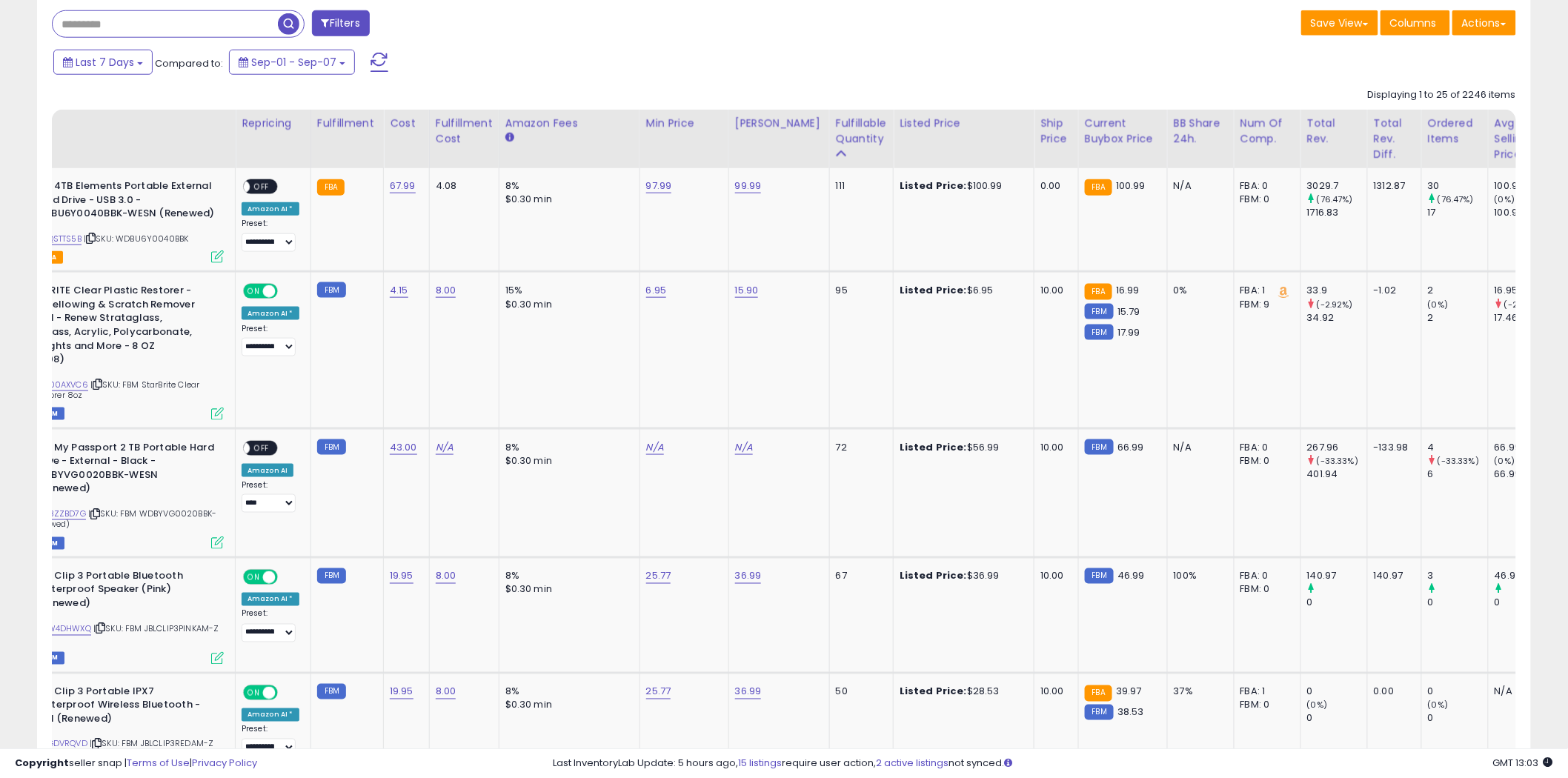
scroll to position [0, 0]
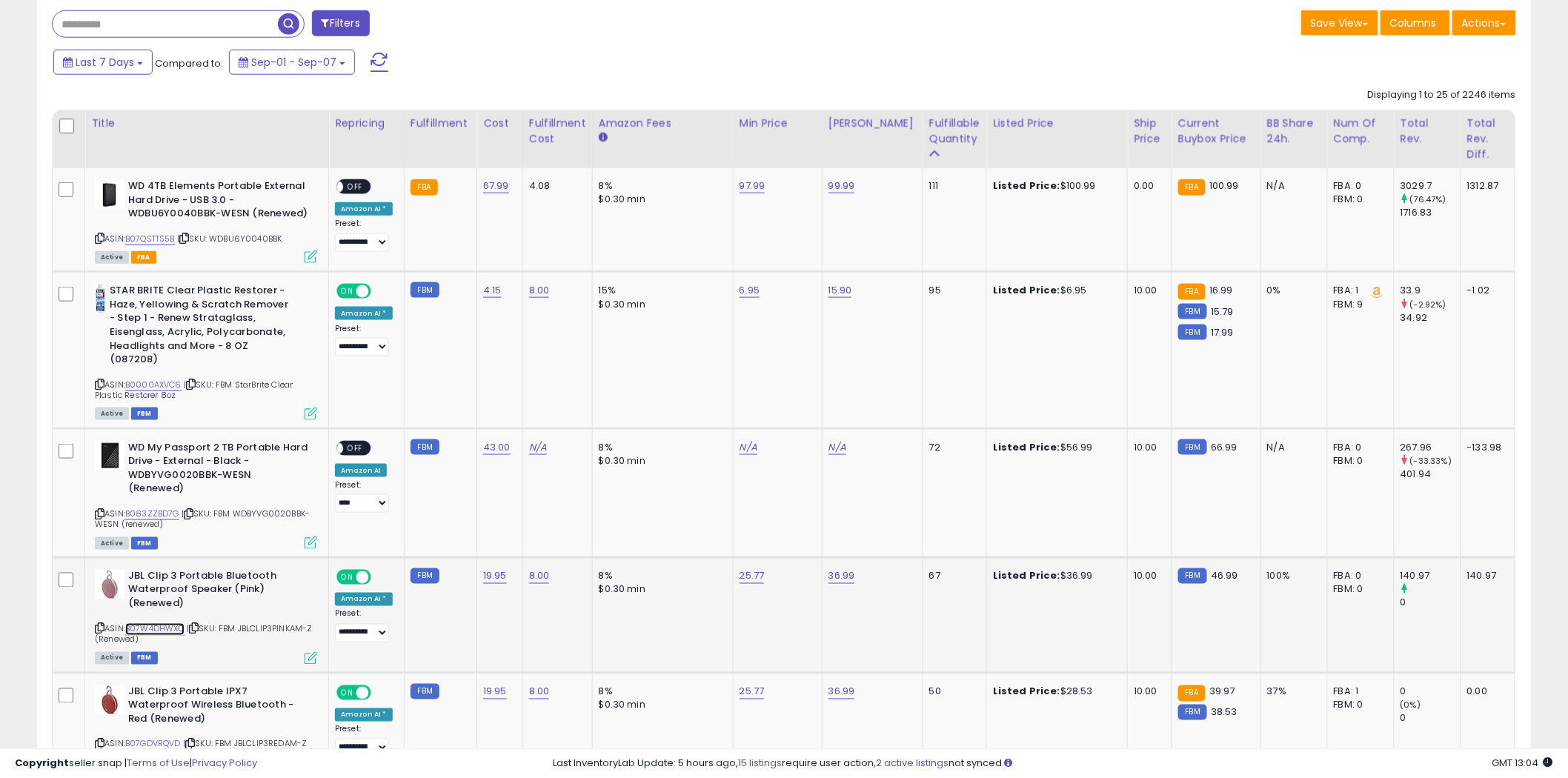
click at [148, 623] on link "B07W4DHWXQ" at bounding box center [155, 629] width 59 height 13
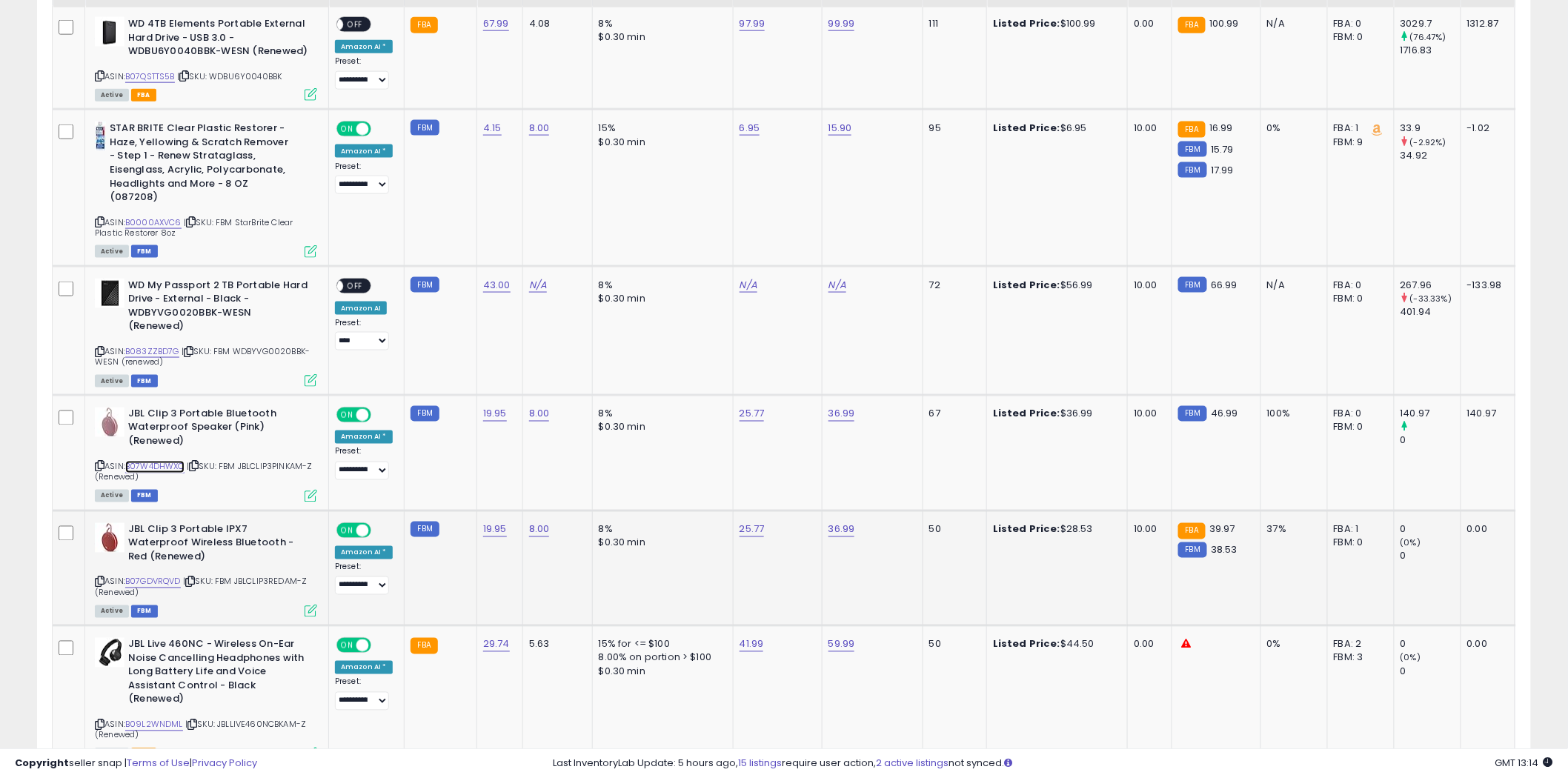
scroll to position [775, 0]
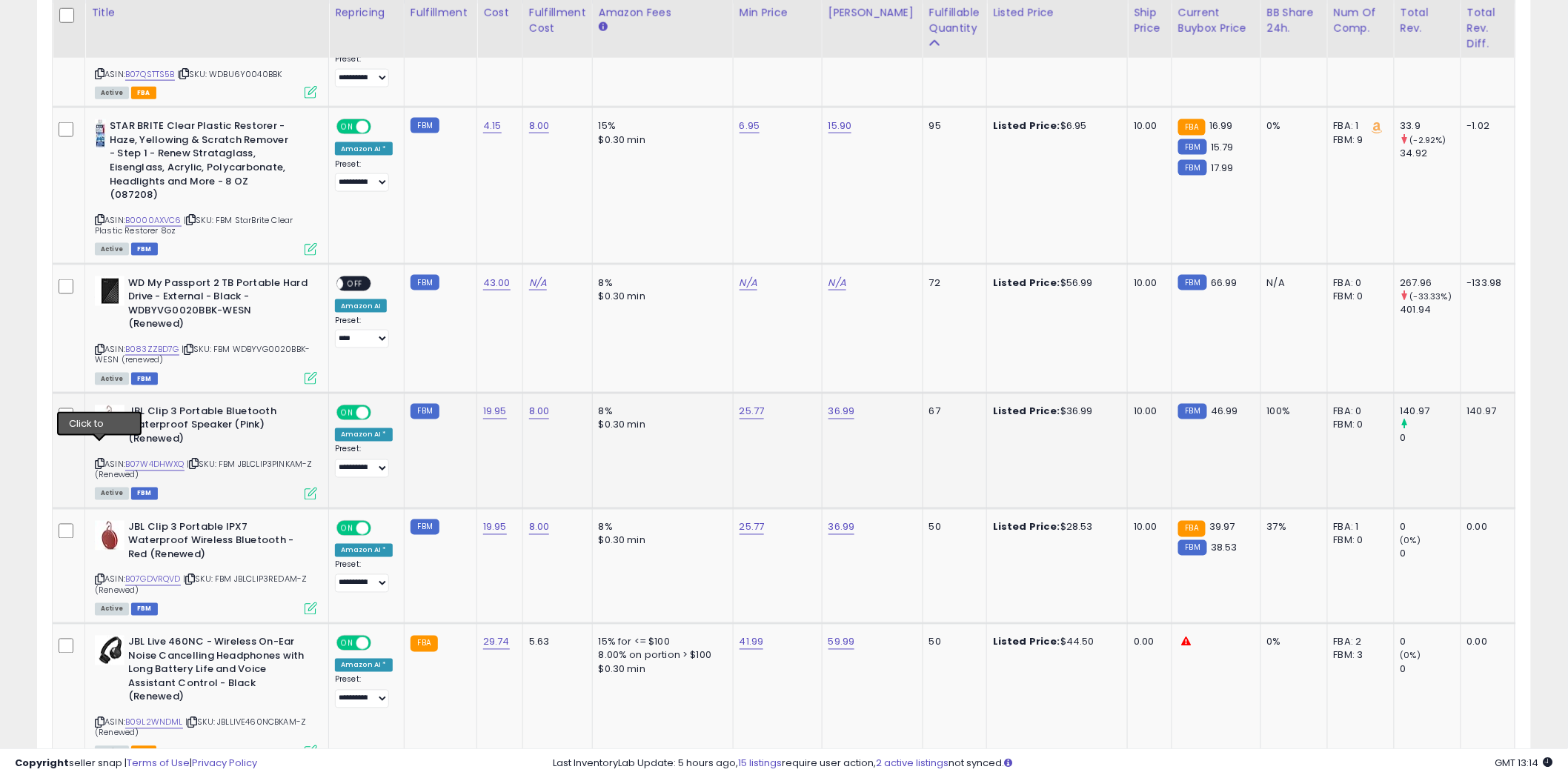
click at [98, 460] on icon at bounding box center [99, 463] width 9 height 8
click at [102, 460] on icon at bounding box center [99, 463] width 9 height 8
click at [98, 576] on icon at bounding box center [99, 579] width 9 height 8
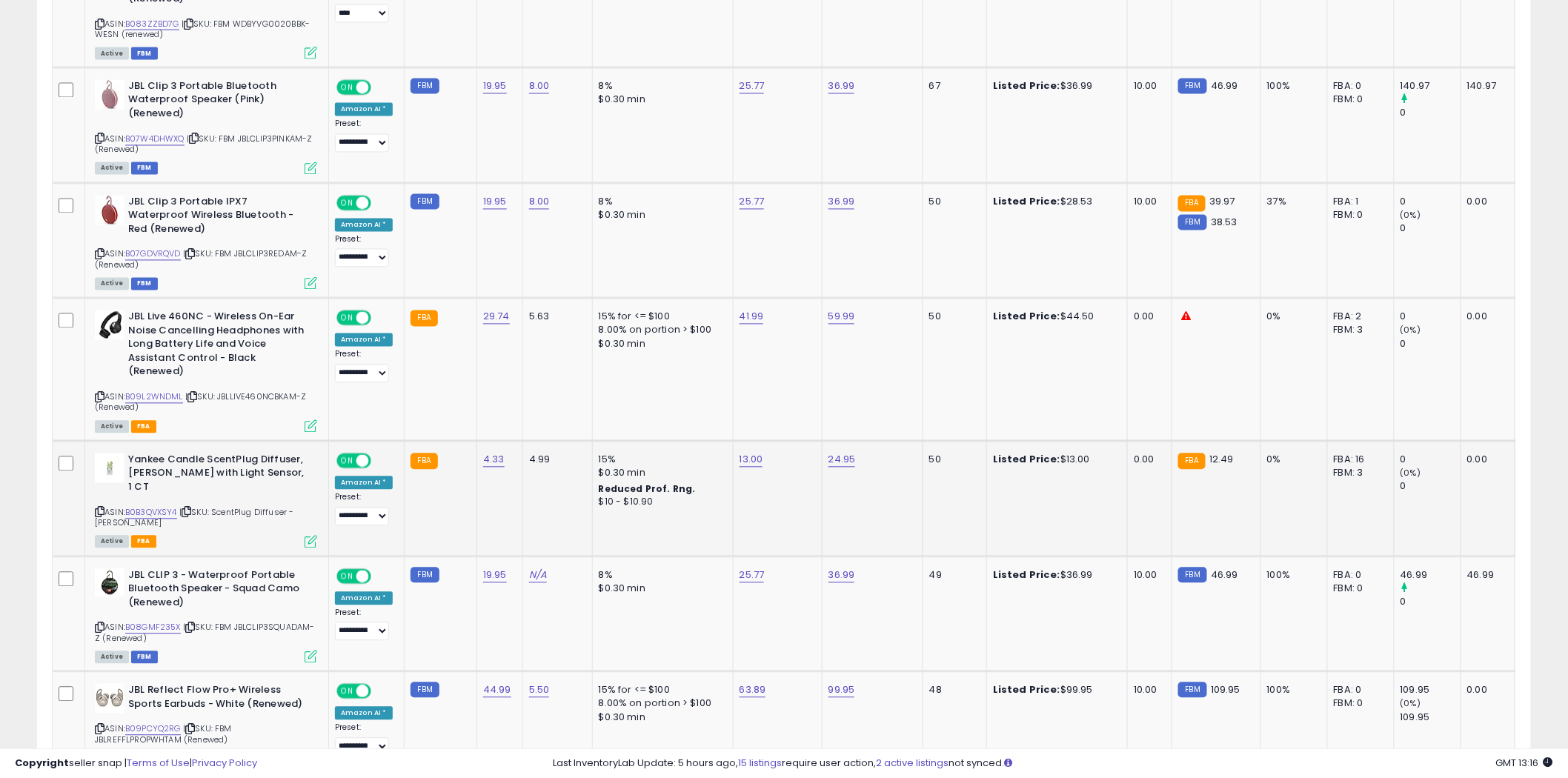
scroll to position [1104, 0]
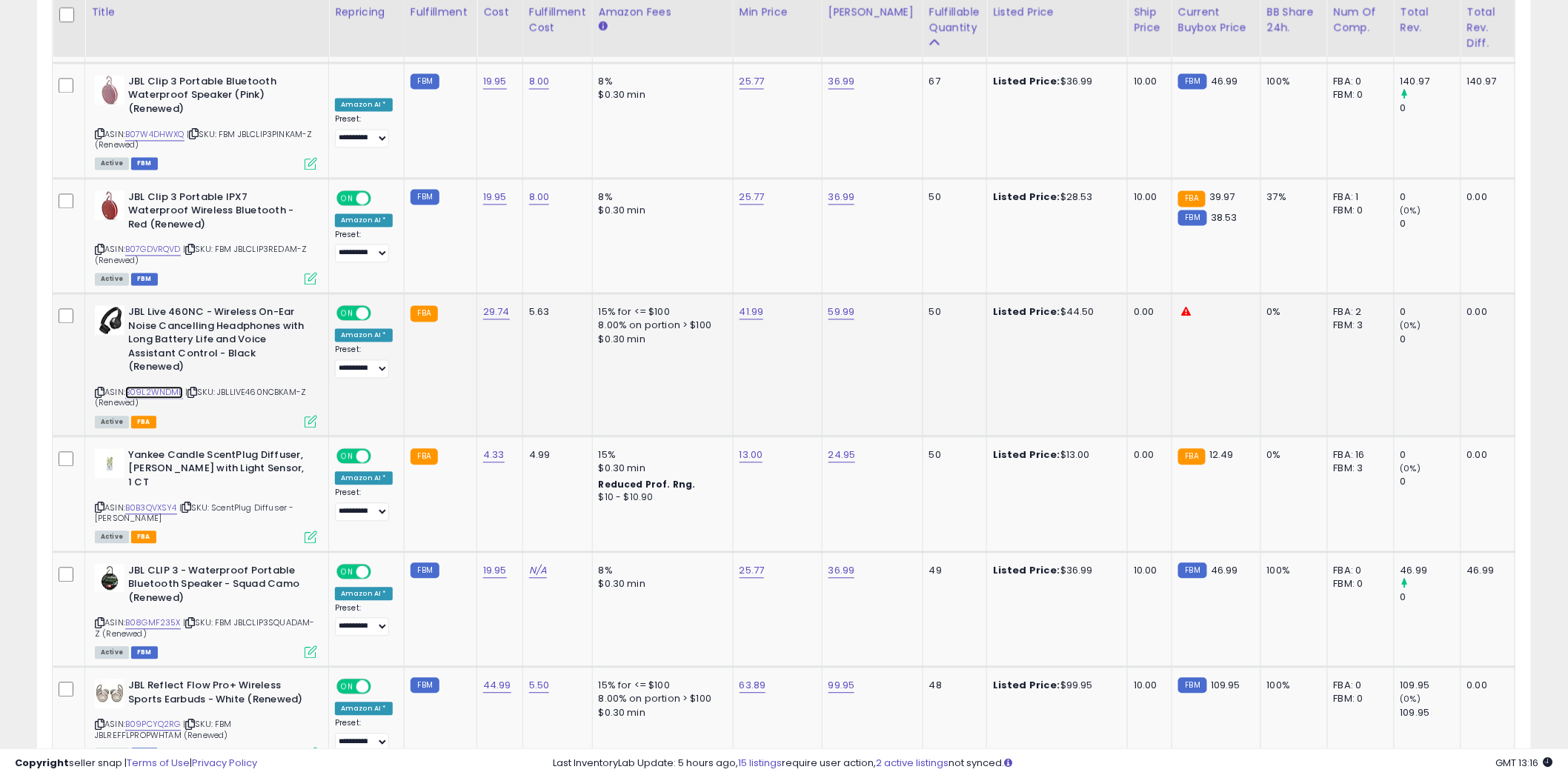
click at [160, 387] on link "B09L2WNDML" at bounding box center [154, 393] width 58 height 13
click at [98, 619] on icon at bounding box center [99, 622] width 9 height 8
drag, startPoint x: 311, startPoint y: 591, endPoint x: 346, endPoint y: 560, distance: 46.8
click at [221, 617] on span "| SKU: FBM JBLCLIP3SQUADAM-Z (Renewed)" at bounding box center [205, 628] width 220 height 22
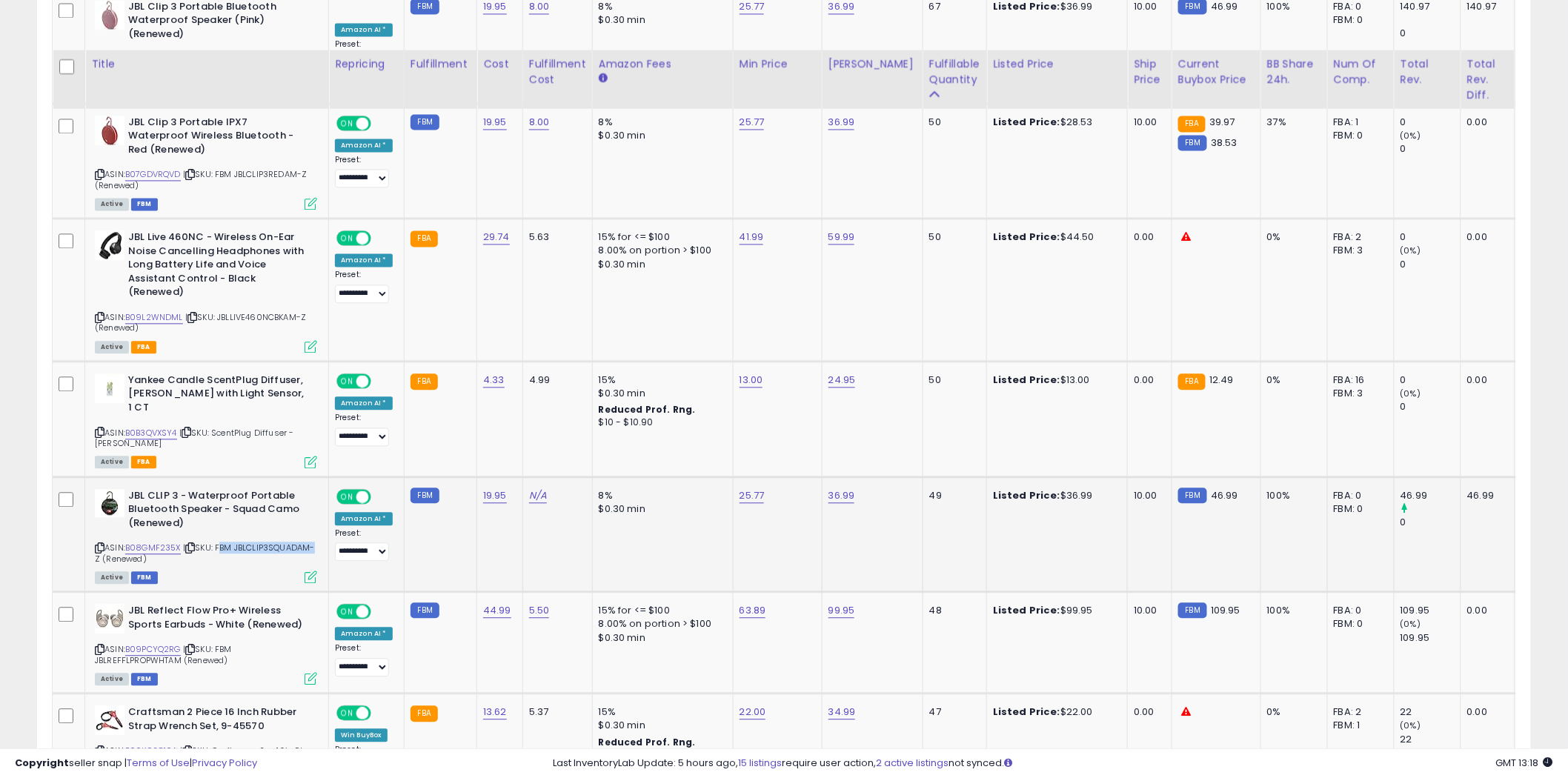
scroll to position [1268, 0]
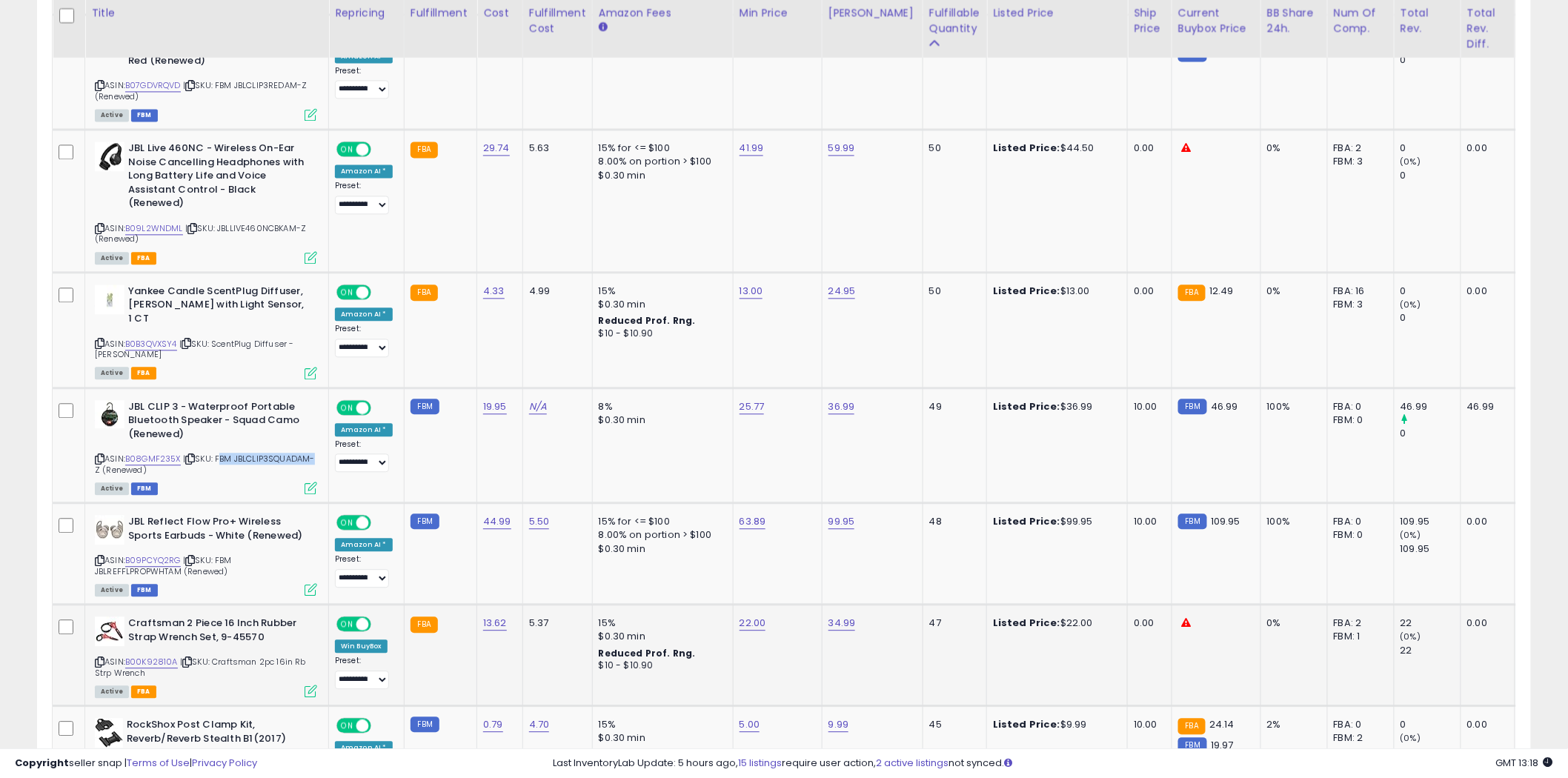
click at [564, 616] on div "5.37" at bounding box center [554, 623] width 52 height 14
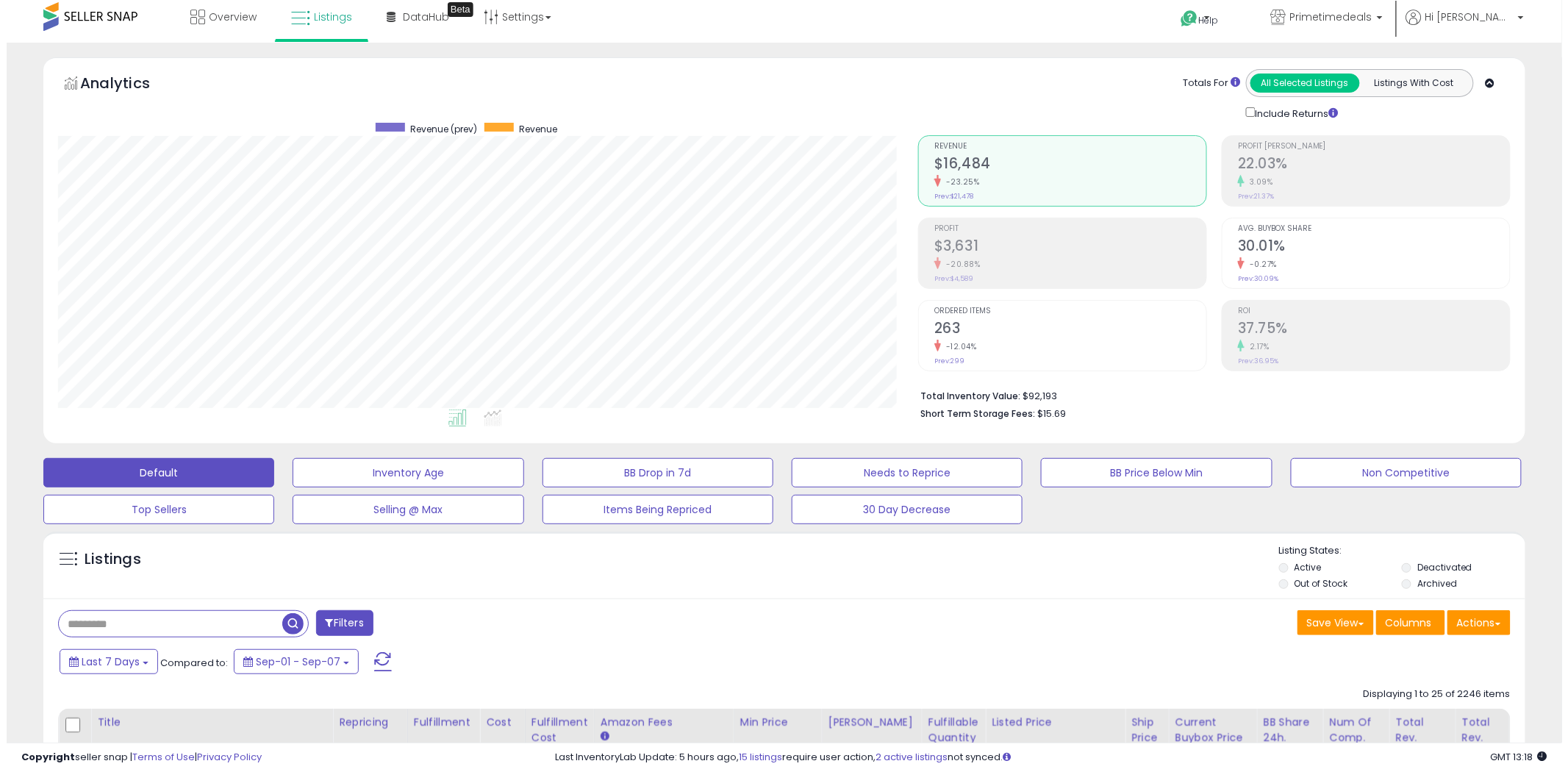
scroll to position [0, 0]
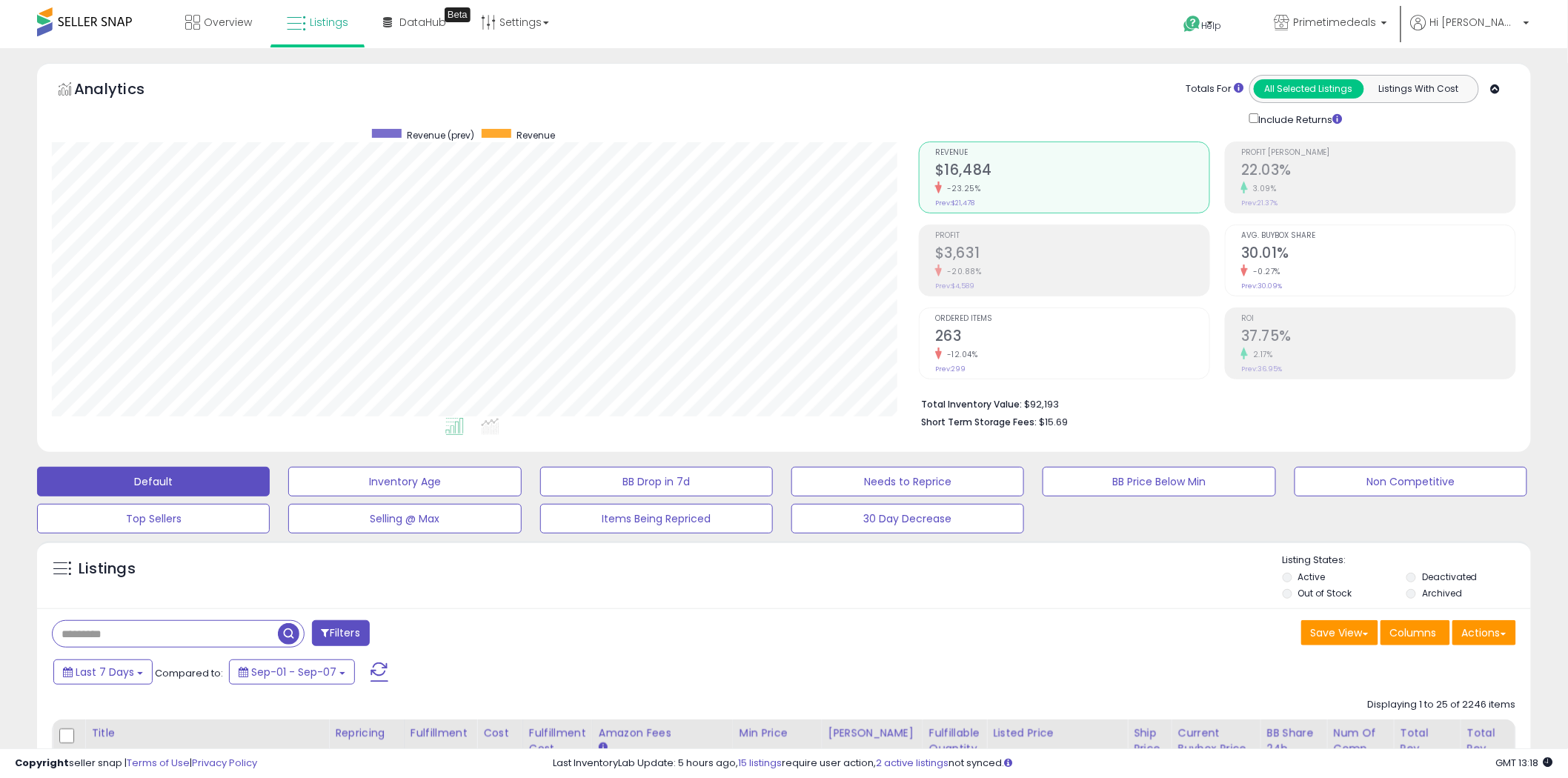
click at [183, 635] on input "text" at bounding box center [165, 634] width 225 height 26
type input "****"
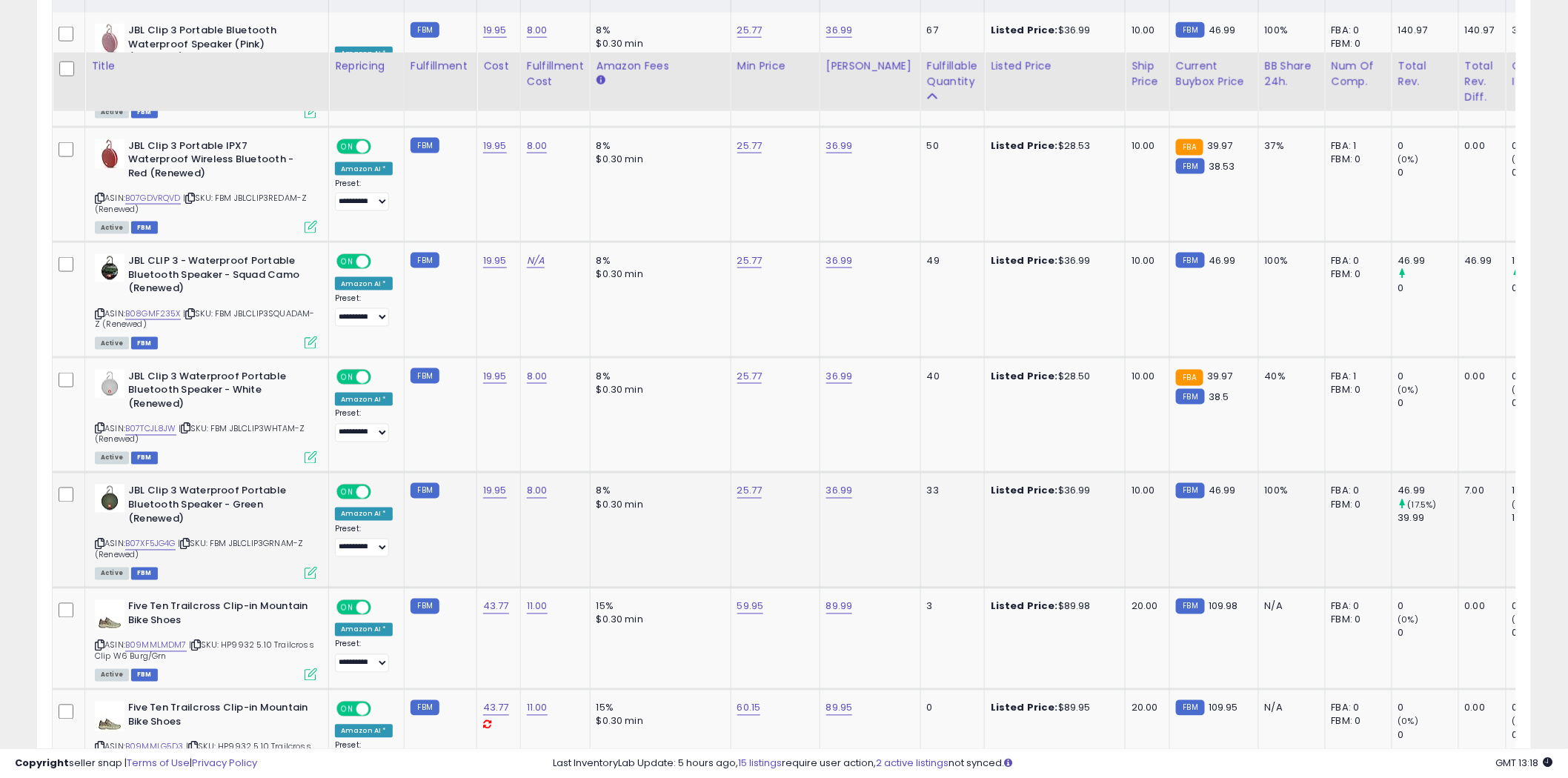
scroll to position [823, 0]
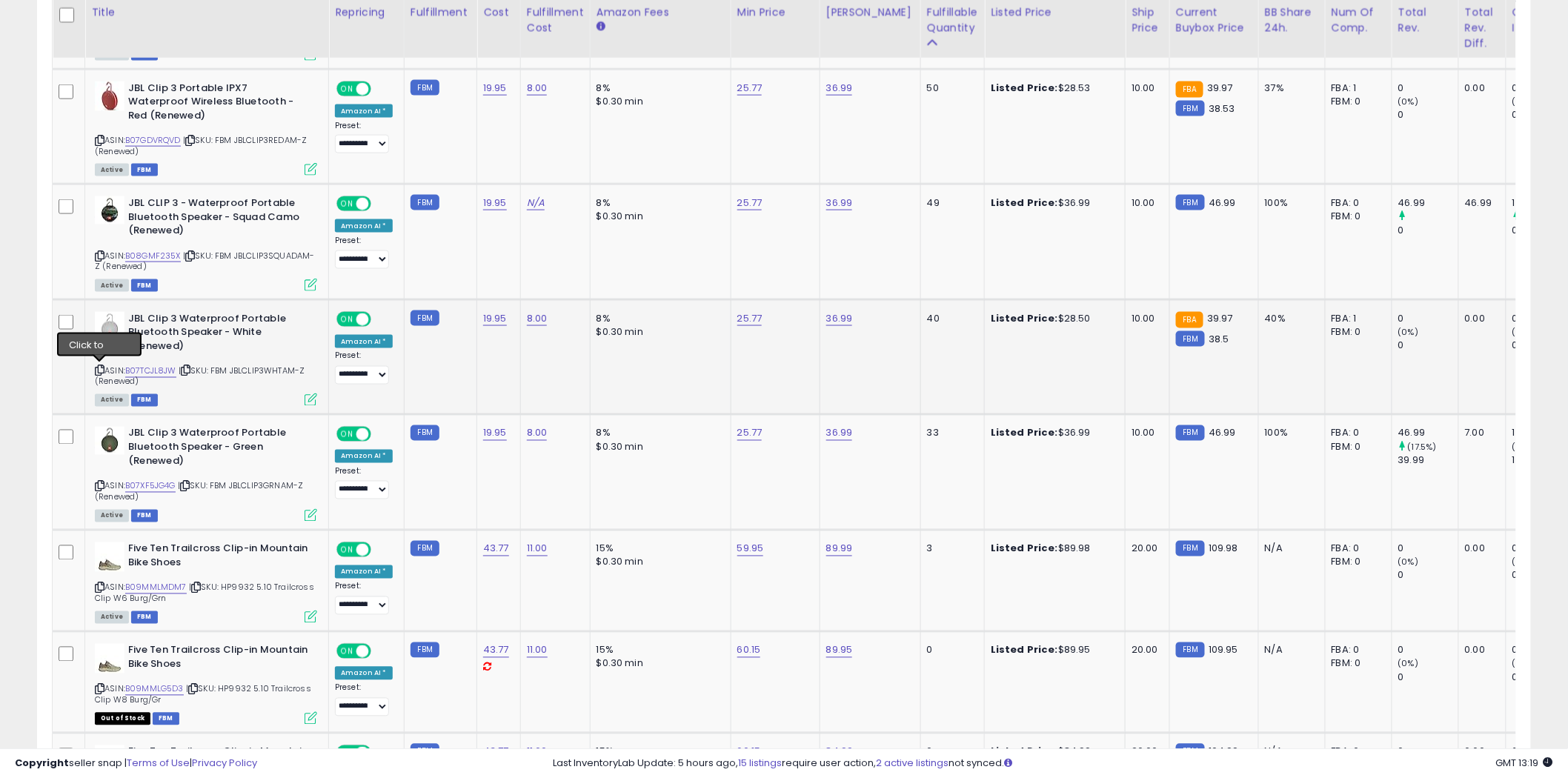
click at [97, 367] on icon at bounding box center [99, 371] width 9 height 8
click at [99, 482] on icon at bounding box center [99, 486] width 9 height 8
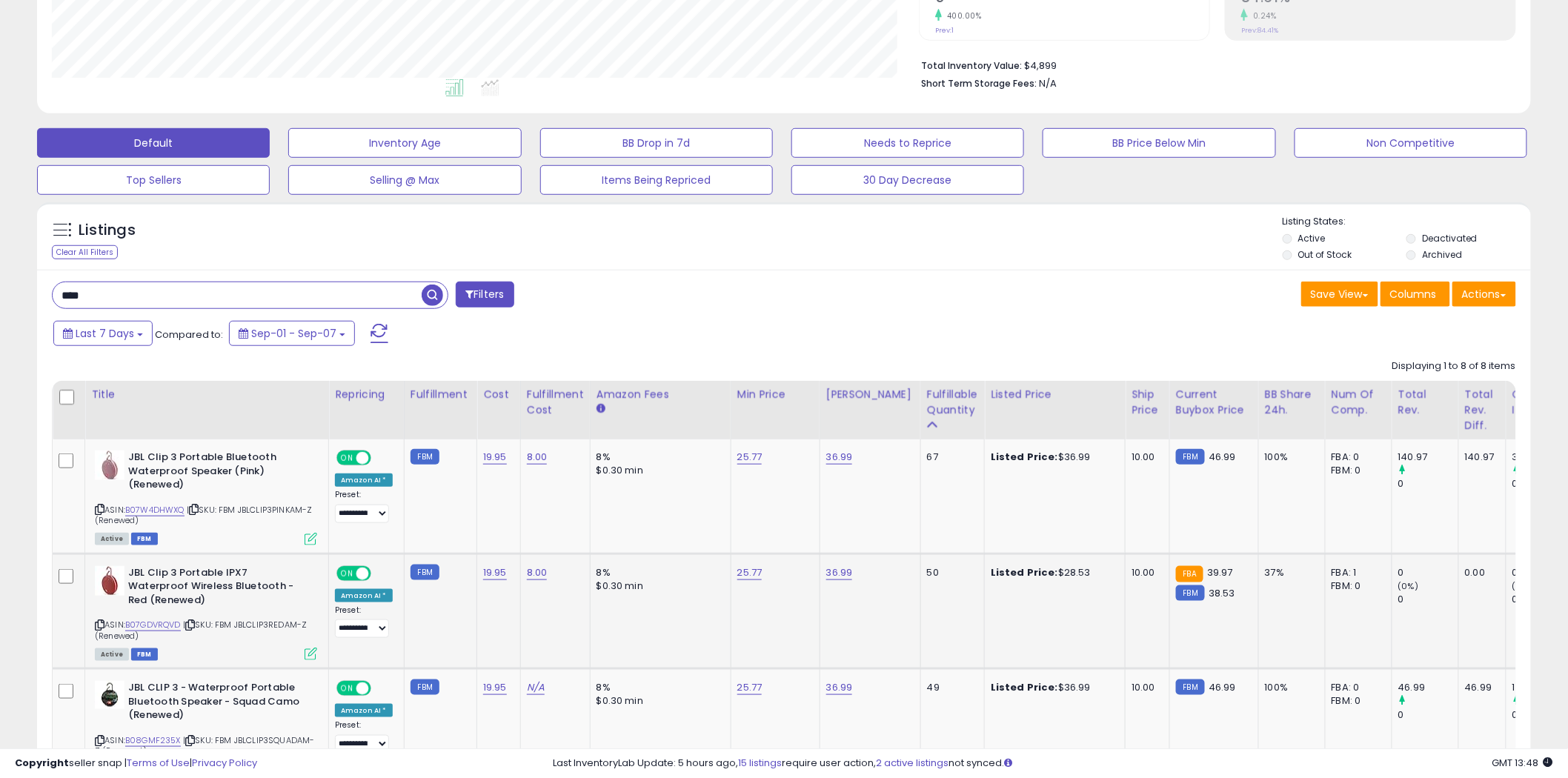
scroll to position [329, 0]
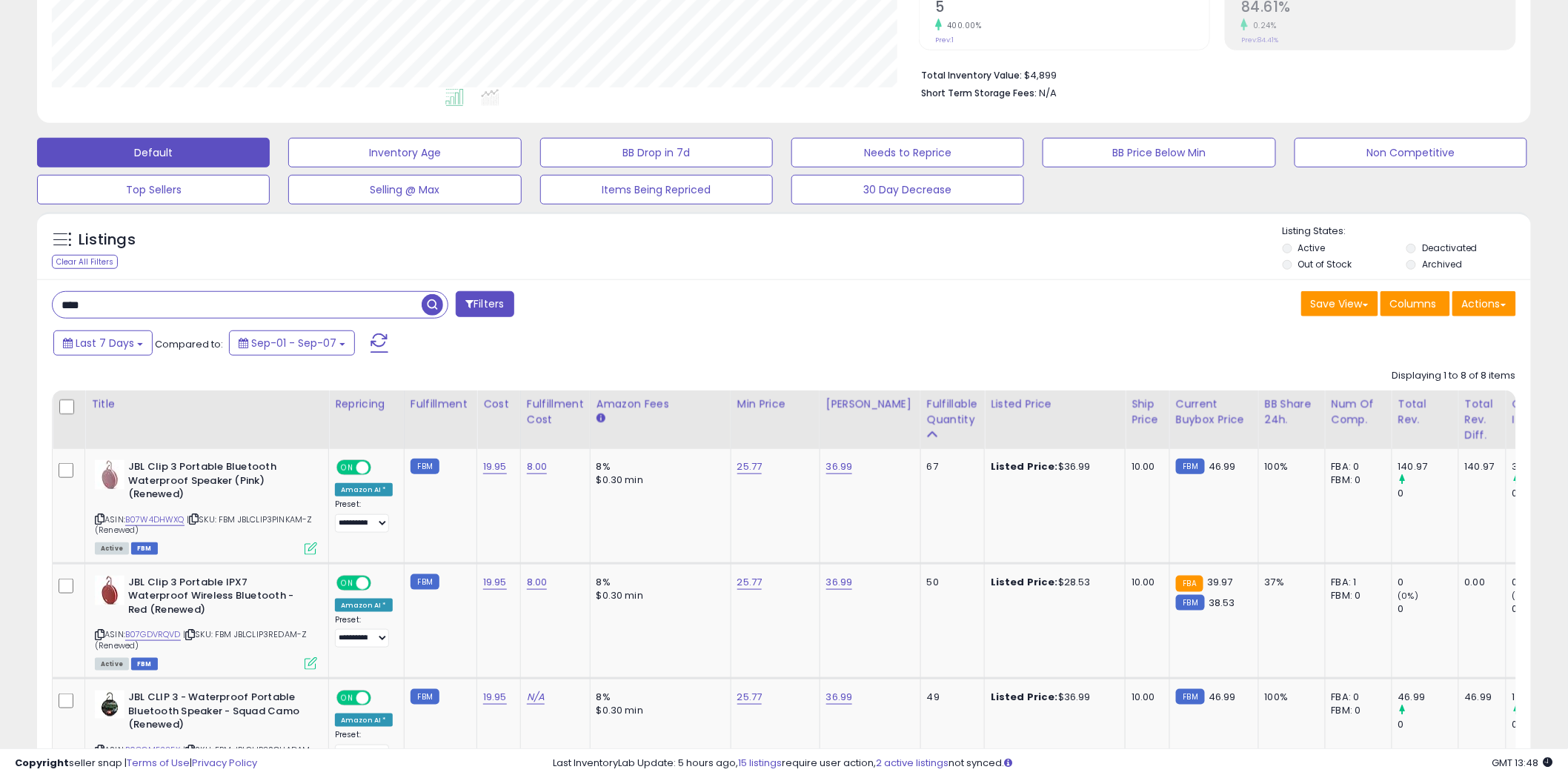
drag, startPoint x: 94, startPoint y: 299, endPoint x: 35, endPoint y: 311, distance: 60.2
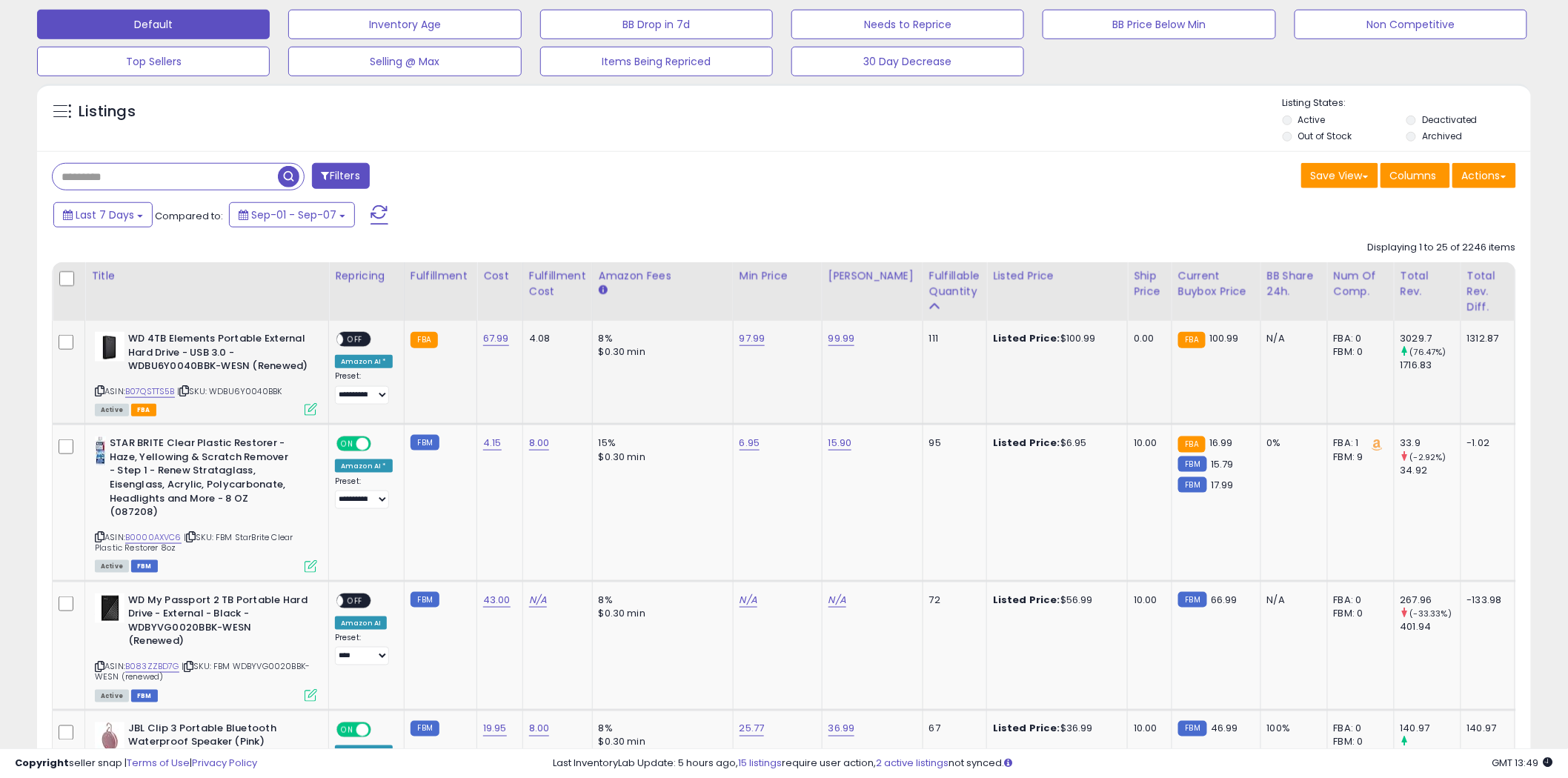
scroll to position [303, 867]
click at [101, 389] on icon at bounding box center [99, 390] width 9 height 8
